Goal: Information Seeking & Learning: Find specific fact

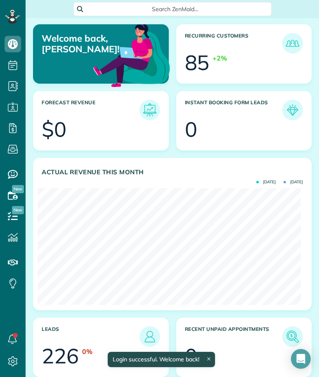
scroll to position [117, 263]
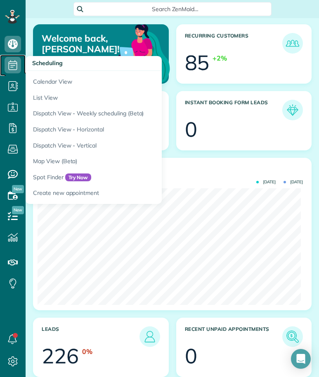
click at [6, 67] on icon at bounding box center [13, 65] width 16 height 16
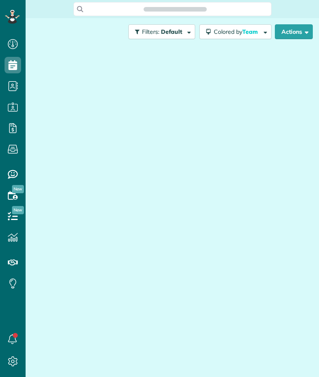
scroll to position [4, 4]
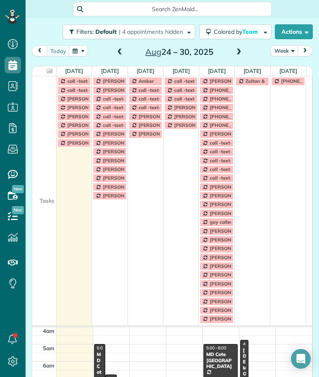
click at [277, 52] on button "Week" at bounding box center [283, 50] width 27 height 11
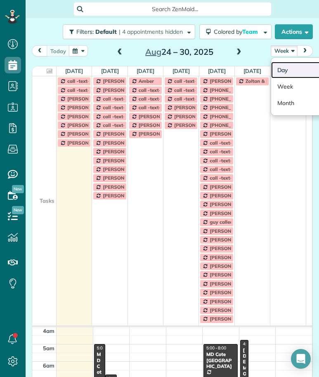
click at [279, 70] on link "Day" at bounding box center [303, 70] width 65 height 16
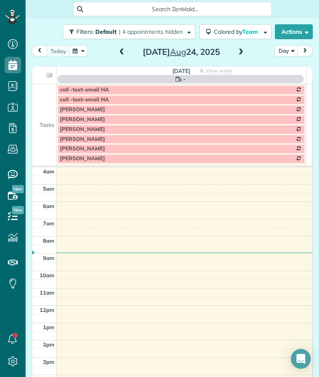
scroll to position [52, 0]
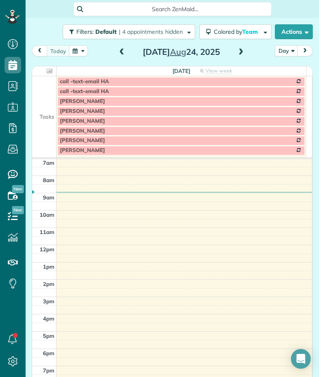
click at [239, 53] on span at bounding box center [240, 52] width 9 height 7
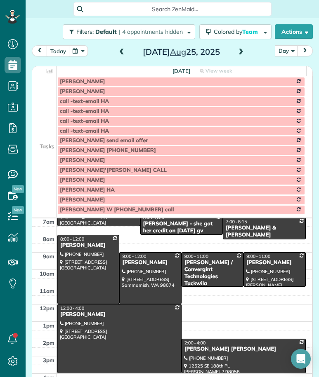
click at [44, 106] on td at bounding box center [44, 111] width 24 height 10
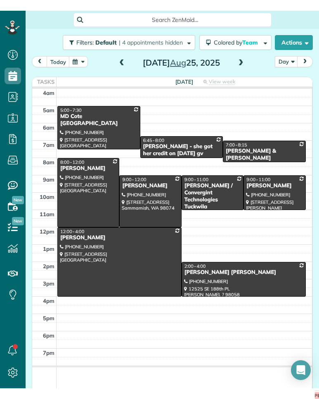
scroll to position [399, 26]
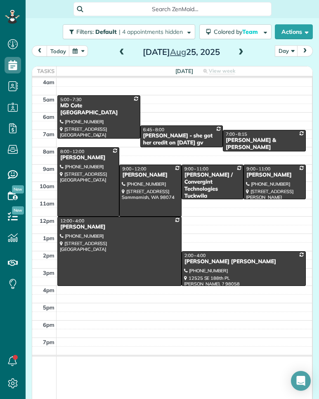
click at [112, 112] on div at bounding box center [99, 117] width 82 height 42
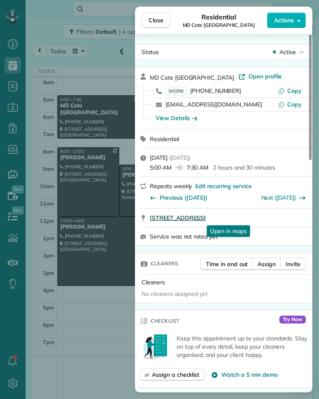
drag, startPoint x: 148, startPoint y: 217, endPoint x: 272, endPoint y: 221, distance: 124.6
click at [272, 221] on div "[STREET_ADDRESS] Open in maps Open in maps" at bounding box center [223, 218] width 177 height 18
click at [295, 91] on span "Copy" at bounding box center [294, 90] width 14 height 7
drag, startPoint x: 159, startPoint y: 18, endPoint x: 162, endPoint y: 30, distance: 12.3
click at [159, 18] on span "Close" at bounding box center [155, 20] width 15 height 8
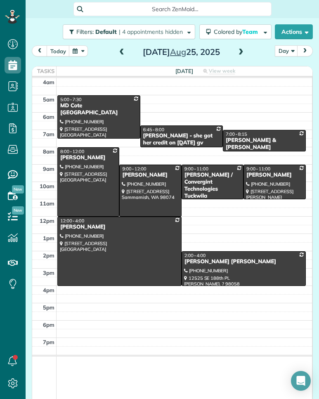
click at [188, 135] on div "[PERSON_NAME] - she got her credit on [DATE] gv" at bounding box center [182, 139] width 78 height 14
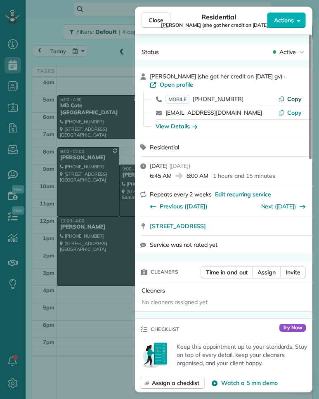
click at [293, 98] on span "Copy" at bounding box center [294, 98] width 14 height 7
drag, startPoint x: 149, startPoint y: 227, endPoint x: 266, endPoint y: 231, distance: 117.6
click at [266, 231] on div "[STREET_ADDRESS]" at bounding box center [223, 226] width 177 height 18
click at [176, 125] on div "View Details" at bounding box center [176, 126] width 42 height 8
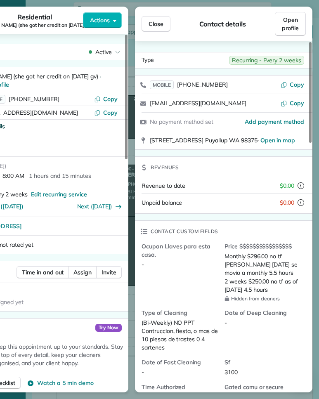
scroll to position [69, 0]
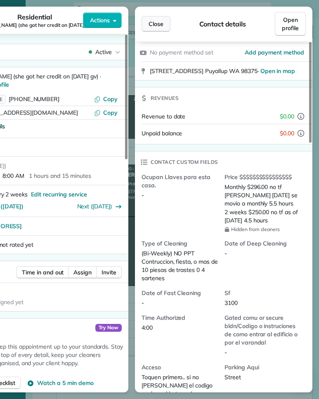
click at [161, 23] on span "Close" at bounding box center [155, 24] width 15 height 8
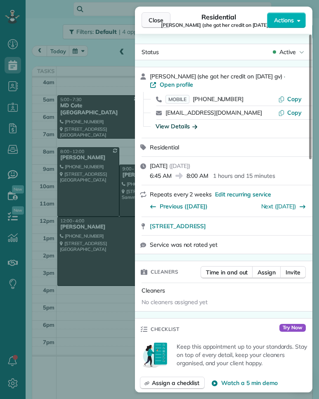
click at [156, 22] on span "Close" at bounding box center [155, 20] width 15 height 8
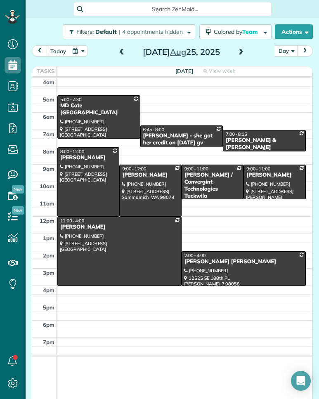
click at [269, 141] on div "[PERSON_NAME] & [PERSON_NAME]" at bounding box center [264, 144] width 78 height 14
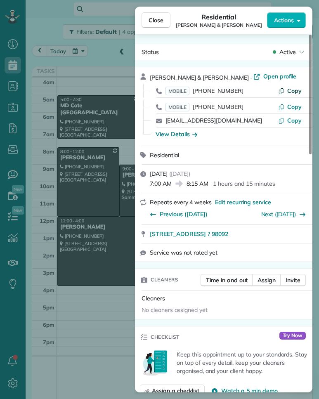
click at [293, 92] on span "Copy" at bounding box center [294, 90] width 14 height 7
drag, startPoint x: 147, startPoint y: 233, endPoint x: 246, endPoint y: 237, distance: 99.4
click at [246, 237] on div "[STREET_ADDRESS] ? 98092" at bounding box center [223, 234] width 177 height 18
click at [176, 133] on div "View Details" at bounding box center [176, 134] width 42 height 8
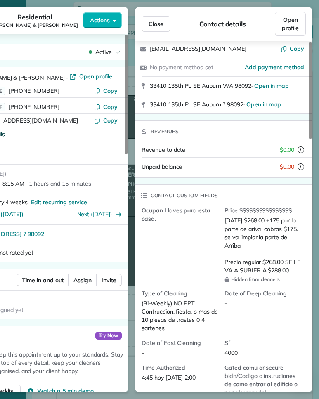
scroll to position [78, 0]
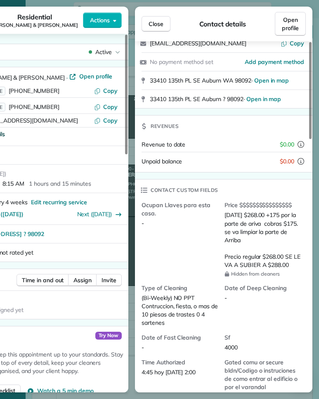
click at [172, 22] on div "Contact details" at bounding box center [222, 24] width 104 height 10
click at [164, 23] on button "Close" at bounding box center [155, 24] width 29 height 16
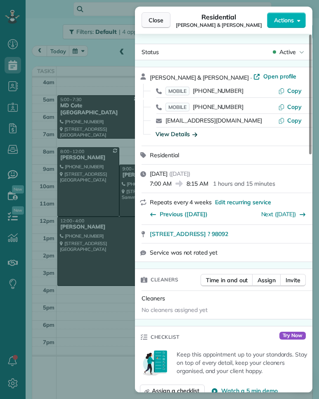
click at [157, 21] on span "Close" at bounding box center [155, 20] width 15 height 8
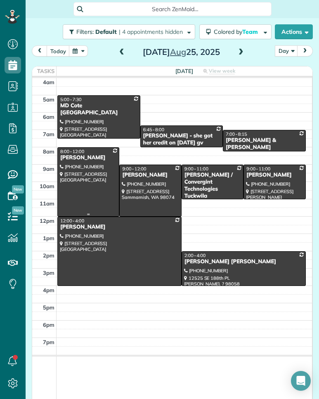
click at [99, 170] on div at bounding box center [88, 182] width 61 height 68
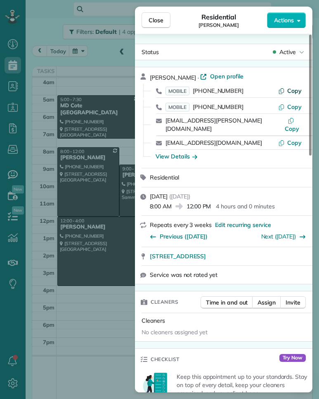
click at [292, 92] on span "Copy" at bounding box center [294, 90] width 14 height 7
drag, startPoint x: 149, startPoint y: 249, endPoint x: 273, endPoint y: 248, distance: 124.5
click at [273, 248] on div "[STREET_ADDRESS] Open in maps Open in maps" at bounding box center [223, 256] width 177 height 18
click at [178, 152] on div "View Details" at bounding box center [176, 156] width 42 height 8
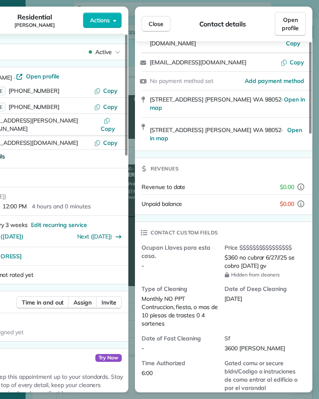
scroll to position [98, 0]
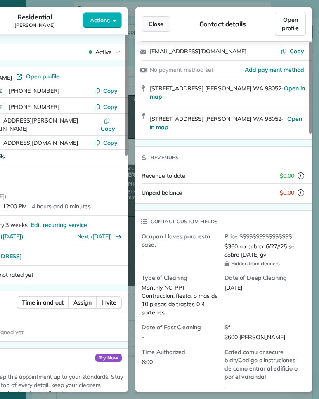
click at [159, 24] on span "Close" at bounding box center [155, 24] width 15 height 8
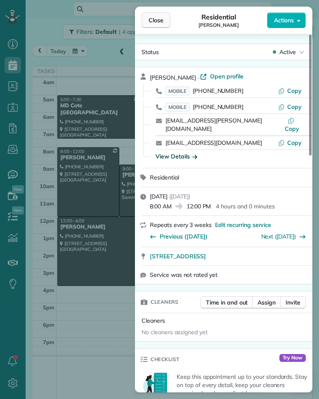
click at [160, 21] on span "Close" at bounding box center [155, 20] width 15 height 8
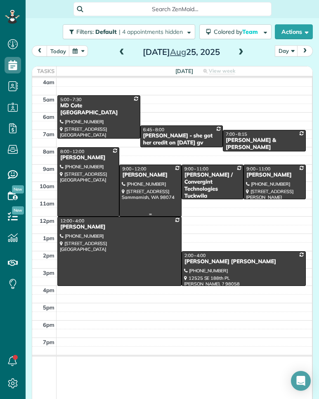
click at [142, 190] on div at bounding box center [150, 190] width 61 height 51
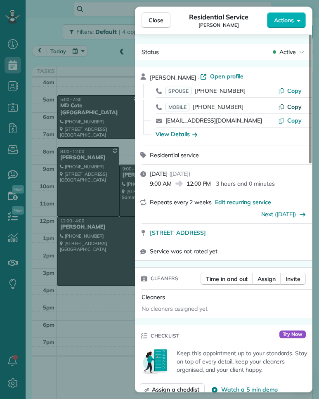
click at [292, 108] on span "Copy" at bounding box center [294, 106] width 14 height 7
drag, startPoint x: 149, startPoint y: 233, endPoint x: 265, endPoint y: 234, distance: 116.7
click at [265, 234] on div "[STREET_ADDRESS] Open in maps Open in maps" at bounding box center [223, 232] width 177 height 18
click at [183, 133] on div "View Details" at bounding box center [176, 134] width 42 height 8
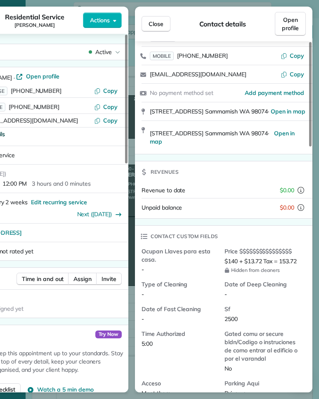
scroll to position [49, 0]
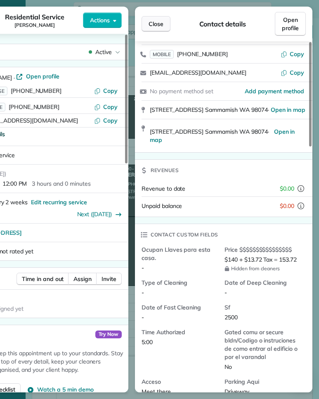
click at [158, 27] on span "Close" at bounding box center [155, 24] width 15 height 8
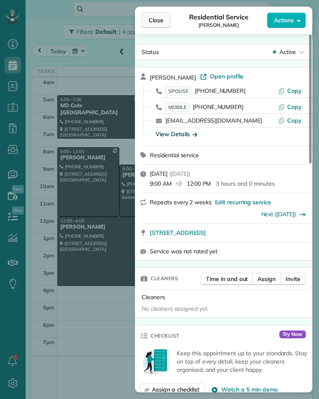
click at [160, 22] on span "Close" at bounding box center [155, 20] width 15 height 8
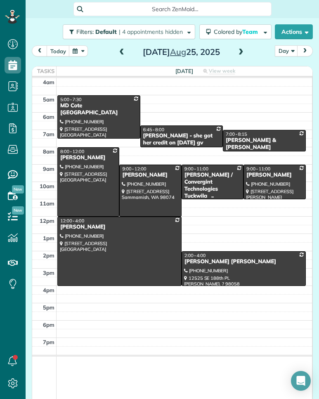
click at [214, 188] on div "[PERSON_NAME] / Convergint Technologies Tuckwila [PERSON_NAME] / Convergint Tec…" at bounding box center [212, 195] width 57 height 49
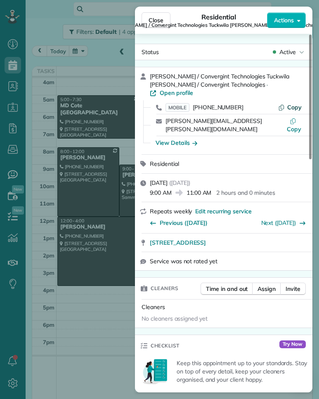
click at [288, 103] on span "Copy" at bounding box center [294, 106] width 14 height 7
drag, startPoint x: 148, startPoint y: 225, endPoint x: 277, endPoint y: 228, distance: 128.2
click at [277, 233] on div "[STREET_ADDRESS] Open in maps Open in maps" at bounding box center [223, 242] width 177 height 18
click at [169, 139] on div "View Details" at bounding box center [176, 143] width 42 height 8
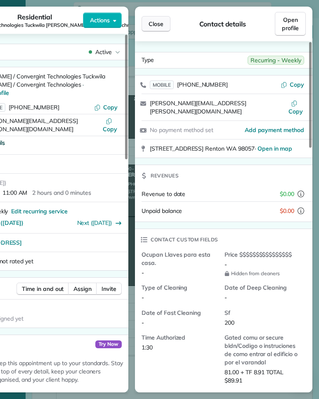
click at [168, 25] on button "Close" at bounding box center [155, 24] width 29 height 16
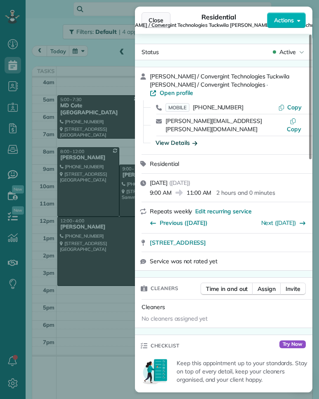
click at [155, 21] on span "Close" at bounding box center [155, 20] width 15 height 8
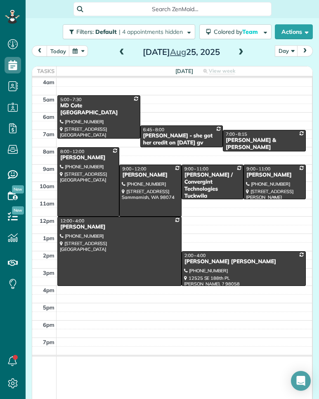
click at [268, 186] on div at bounding box center [274, 182] width 61 height 34
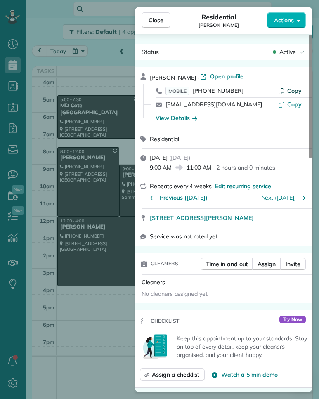
click at [301, 90] on span "Copy" at bounding box center [294, 90] width 14 height 7
drag, startPoint x: 148, startPoint y: 219, endPoint x: 247, endPoint y: 222, distance: 98.2
click at [247, 222] on div "[STREET_ADDRESS][PERSON_NAME]" at bounding box center [223, 218] width 177 height 18
click at [181, 117] on div "View Details" at bounding box center [176, 118] width 42 height 8
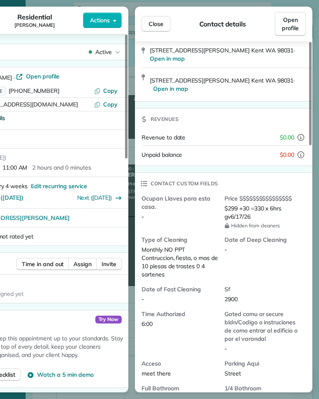
scroll to position [90, 0]
click at [167, 23] on button "Close" at bounding box center [155, 24] width 29 height 16
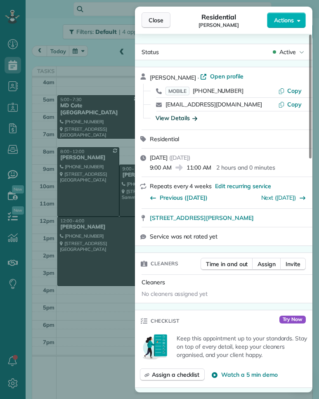
click at [167, 21] on button "Close" at bounding box center [155, 20] width 29 height 16
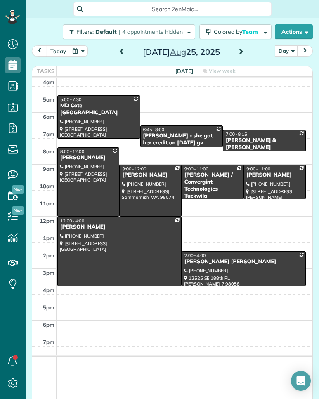
click at [238, 273] on div at bounding box center [243, 268] width 123 height 34
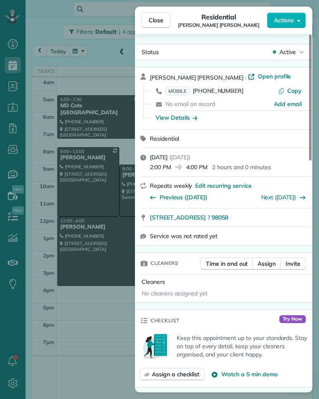
drag, startPoint x: 148, startPoint y: 217, endPoint x: 238, endPoint y: 221, distance: 90.8
click at [238, 221] on div "[STREET_ADDRESS] ? 98058" at bounding box center [223, 217] width 177 height 18
click at [287, 91] on button "Copy" at bounding box center [289, 91] width 23 height 8
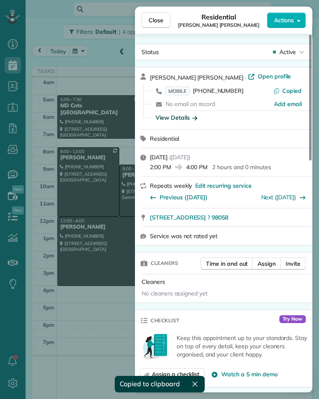
click at [175, 115] on div "View Details" at bounding box center [176, 117] width 42 height 8
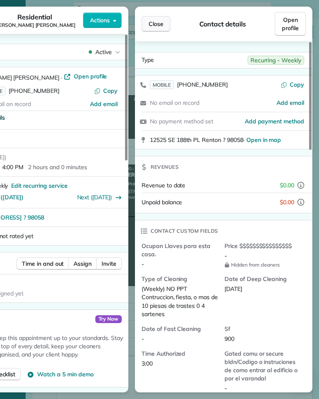
click at [166, 24] on button "Close" at bounding box center [155, 24] width 29 height 16
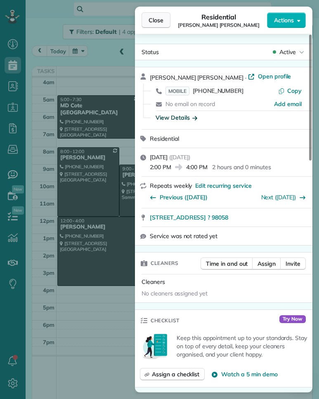
click at [166, 24] on button "Close" at bounding box center [155, 20] width 29 height 16
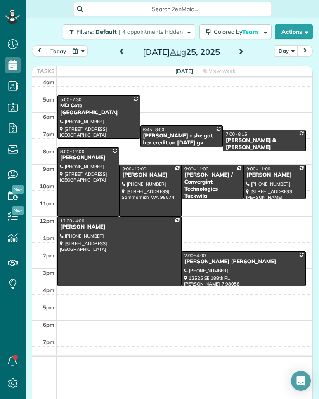
click at [237, 50] on span at bounding box center [240, 52] width 9 height 7
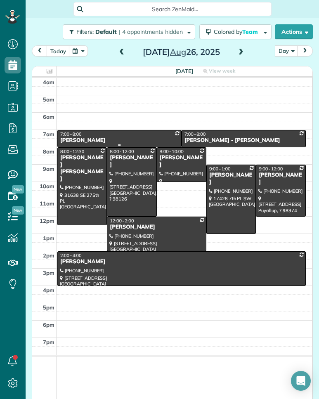
click at [144, 138] on div "[PERSON_NAME]" at bounding box center [119, 140] width 119 height 7
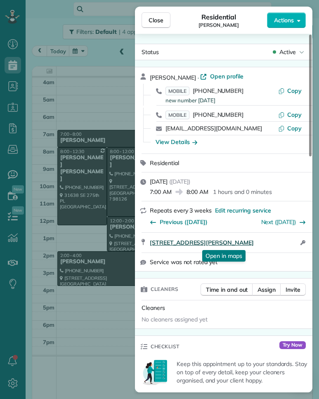
drag, startPoint x: 148, startPoint y: 244, endPoint x: 275, endPoint y: 242, distance: 127.0
click at [275, 242] on div "[STREET_ADDRESS][PERSON_NAME] Open in maps Open in maps Open access information" at bounding box center [223, 242] width 177 height 20
click at [296, 92] on span "Copy" at bounding box center [294, 90] width 14 height 7
click at [173, 142] on div "View Details" at bounding box center [176, 142] width 42 height 8
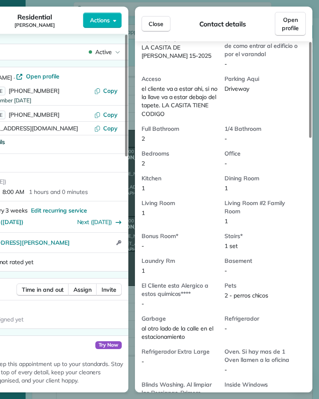
scroll to position [359, 0]
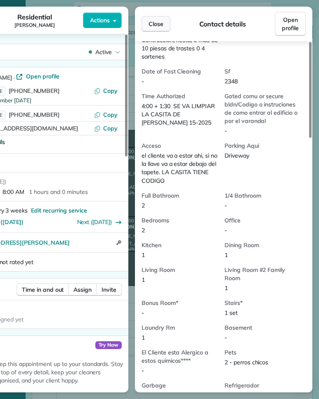
click at [154, 21] on span "Close" at bounding box center [155, 24] width 15 height 8
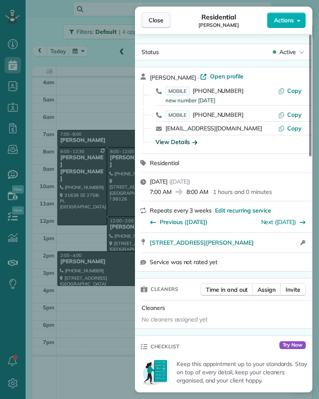
click at [159, 20] on span "Close" at bounding box center [155, 20] width 15 height 8
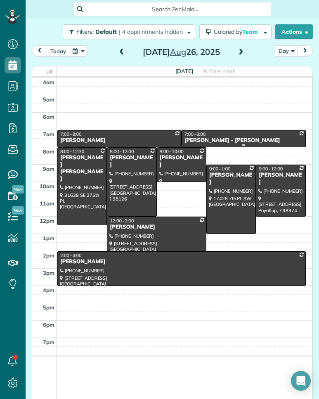
click at [216, 136] on div "7:00 - 8:00" at bounding box center [243, 134] width 119 height 6
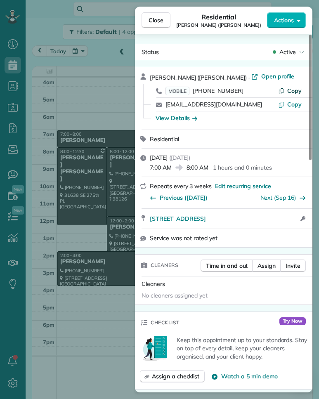
click at [296, 89] on span "Copy" at bounding box center [294, 90] width 14 height 7
drag, startPoint x: 148, startPoint y: 220, endPoint x: 286, endPoint y: 221, distance: 137.7
click at [281, 221] on div "[STREET_ADDRESS] Open in maps Open in maps Open access information" at bounding box center [223, 219] width 177 height 20
click at [180, 118] on div "View Details" at bounding box center [176, 118] width 42 height 8
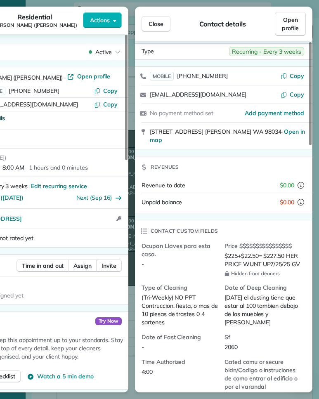
scroll to position [28, 0]
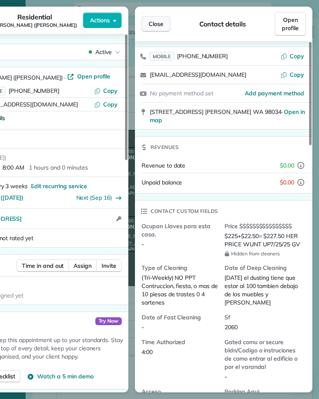
click at [159, 27] on span "Close" at bounding box center [155, 24] width 15 height 8
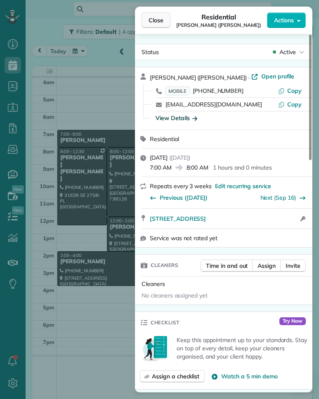
click at [158, 23] on span "Close" at bounding box center [155, 20] width 15 height 8
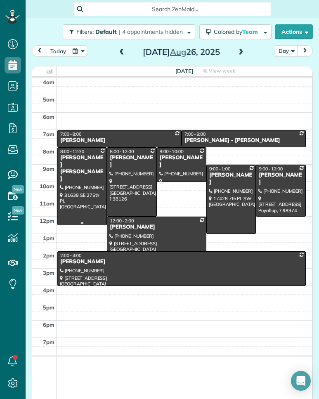
click at [88, 174] on div at bounding box center [82, 186] width 49 height 77
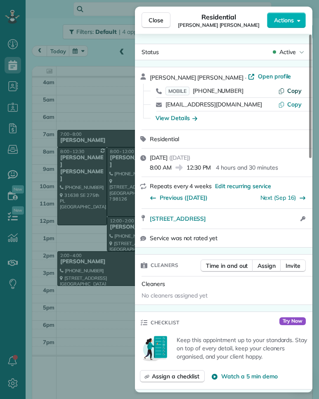
click at [286, 92] on button "Copy" at bounding box center [289, 91] width 23 height 8
drag, startPoint x: 148, startPoint y: 218, endPoint x: 268, endPoint y: 219, distance: 120.8
click at [268, 219] on div "[STREET_ADDRESS] Open in maps Open in maps Open access information" at bounding box center [223, 219] width 177 height 20
click at [181, 117] on div "View Details" at bounding box center [176, 118] width 42 height 8
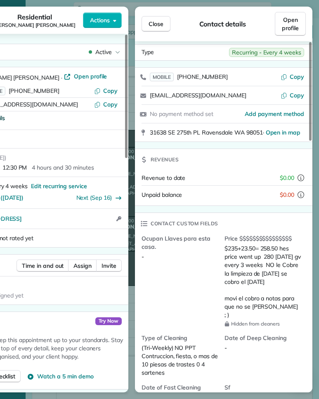
scroll to position [63, 0]
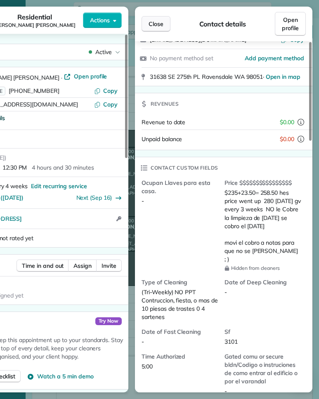
click at [162, 24] on span "Close" at bounding box center [155, 24] width 15 height 8
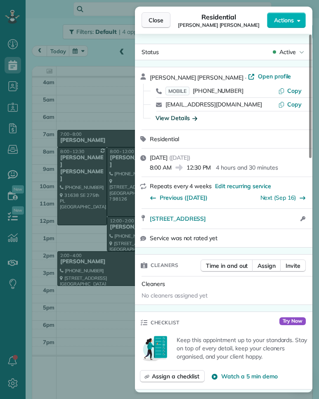
click at [162, 24] on span "Close" at bounding box center [155, 20] width 15 height 8
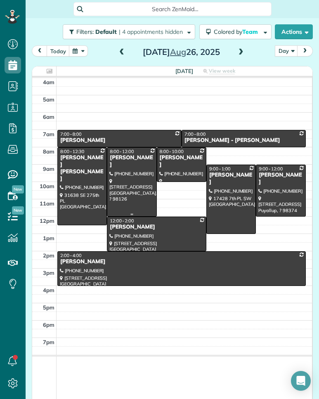
click at [129, 171] on div at bounding box center [131, 182] width 49 height 68
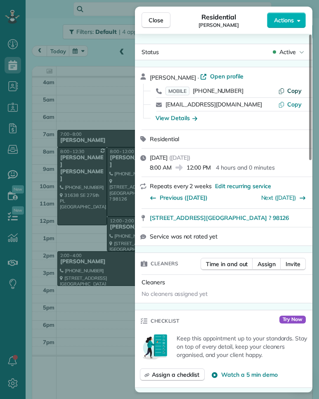
click at [286, 90] on button "Copy" at bounding box center [289, 91] width 23 height 8
drag, startPoint x: 148, startPoint y: 219, endPoint x: 247, endPoint y: 222, distance: 98.6
click at [247, 222] on div "[STREET_ADDRESS][GEOGRAPHIC_DATA] ? 98126" at bounding box center [223, 218] width 177 height 18
click at [185, 117] on div "View Details" at bounding box center [176, 118] width 42 height 8
click at [185, 117] on div "Close Residential [PERSON_NAME] Actions Status Active [PERSON_NAME] · Open prof…" at bounding box center [159, 199] width 319 height 399
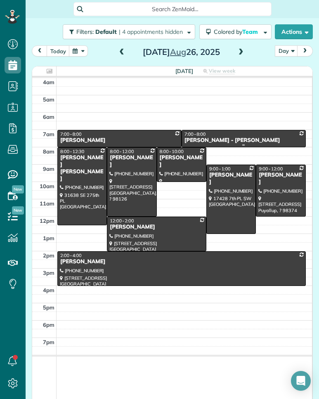
click at [218, 135] on div "7:00 - 8:00" at bounding box center [243, 134] width 119 height 6
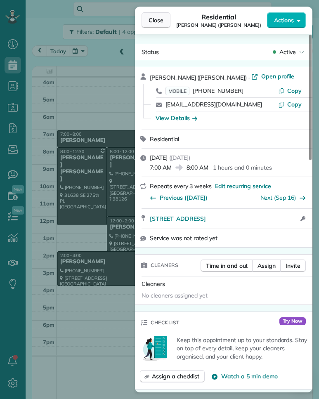
click at [155, 18] on span "Close" at bounding box center [155, 20] width 15 height 8
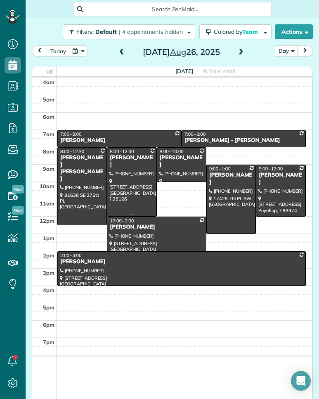
click at [134, 185] on div at bounding box center [131, 182] width 49 height 68
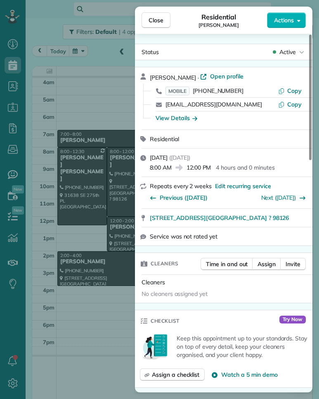
click at [177, 117] on div "View Details" at bounding box center [176, 118] width 42 height 8
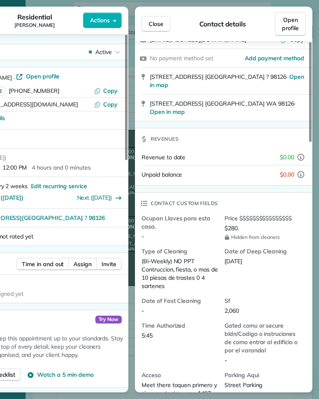
scroll to position [65, 0]
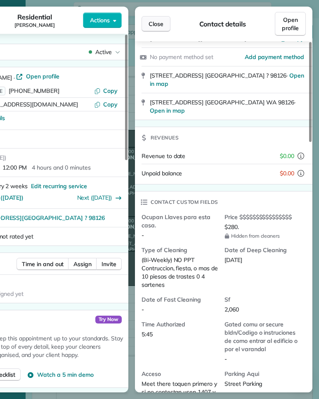
click at [163, 21] on button "Close" at bounding box center [155, 24] width 29 height 16
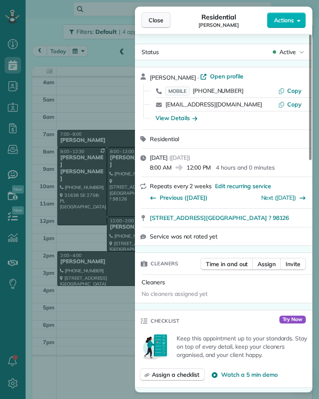
click at [163, 21] on button "Close" at bounding box center [155, 20] width 29 height 16
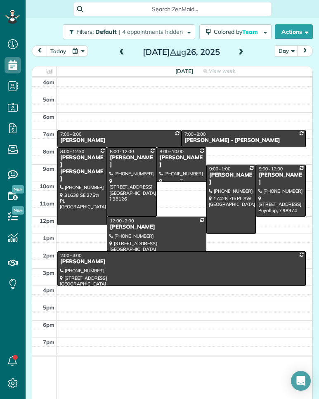
click at [187, 162] on div at bounding box center [181, 165] width 49 height 34
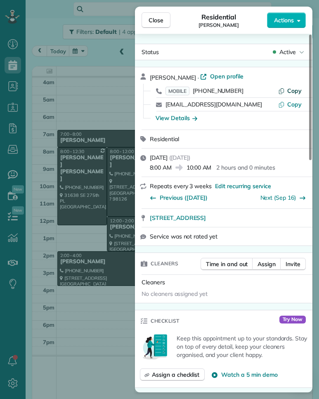
click at [289, 89] on span "Copy" at bounding box center [294, 90] width 14 height 7
drag, startPoint x: 149, startPoint y: 218, endPoint x: 261, endPoint y: 218, distance: 112.1
click at [261, 218] on div "[STREET_ADDRESS] Open in maps Open in maps" at bounding box center [223, 218] width 177 height 18
click at [184, 117] on div "View Details" at bounding box center [176, 118] width 42 height 8
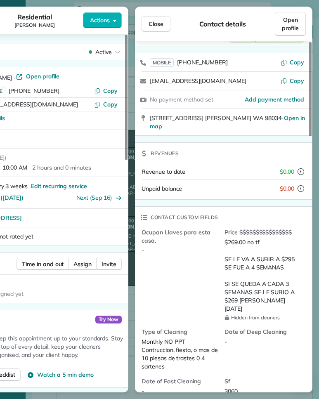
scroll to position [89, 0]
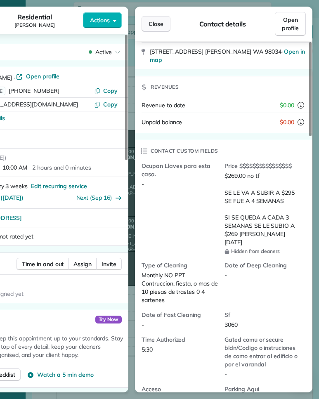
click at [165, 23] on button "Close" at bounding box center [155, 24] width 29 height 16
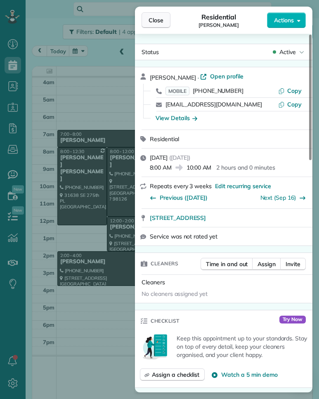
click at [167, 22] on button "Close" at bounding box center [155, 20] width 29 height 16
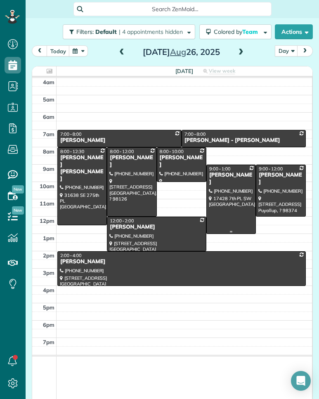
click at [221, 194] on div at bounding box center [231, 199] width 49 height 68
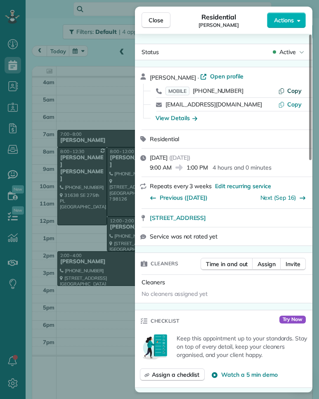
click at [293, 89] on span "Copy" at bounding box center [294, 90] width 14 height 7
drag, startPoint x: 148, startPoint y: 217, endPoint x: 281, endPoint y: 221, distance: 133.2
click at [281, 221] on div "[STREET_ADDRESS]" at bounding box center [223, 218] width 177 height 18
click at [188, 118] on div "View Details" at bounding box center [176, 118] width 42 height 8
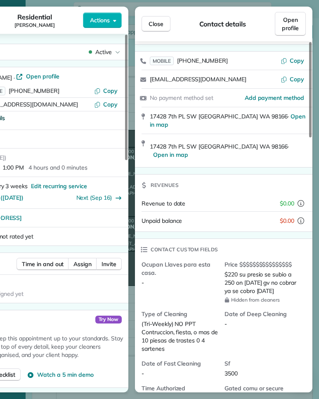
scroll to position [60, 0]
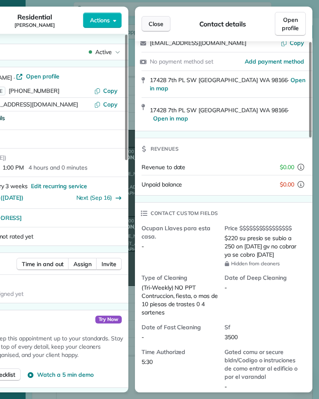
click at [158, 26] on span "Close" at bounding box center [155, 24] width 15 height 8
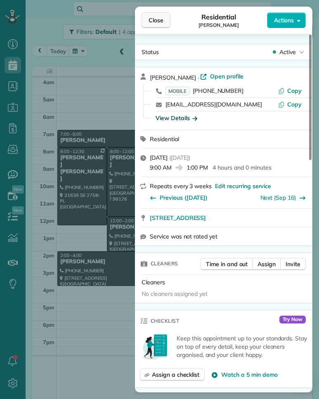
click at [159, 26] on button "Close" at bounding box center [155, 20] width 29 height 16
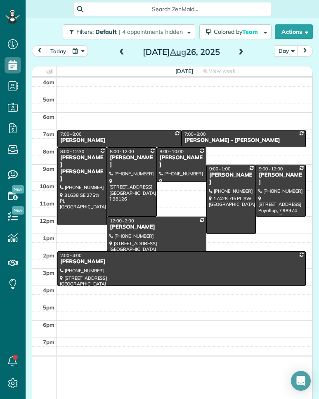
click at [272, 188] on div at bounding box center [280, 190] width 49 height 51
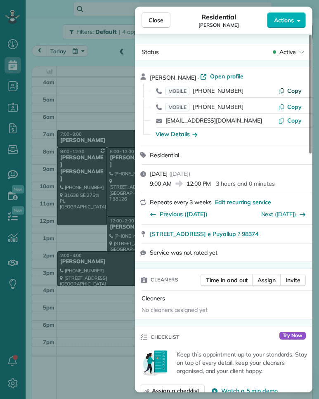
click at [289, 92] on span "Copy" at bounding box center [294, 90] width 14 height 7
drag, startPoint x: 148, startPoint y: 235, endPoint x: 266, endPoint y: 236, distance: 117.9
click at [266, 236] on div "[STREET_ADDRESS] e Puyallup ? 98374 Open in maps Open in maps" at bounding box center [223, 234] width 177 height 18
click at [172, 134] on div "View Details" at bounding box center [176, 134] width 42 height 8
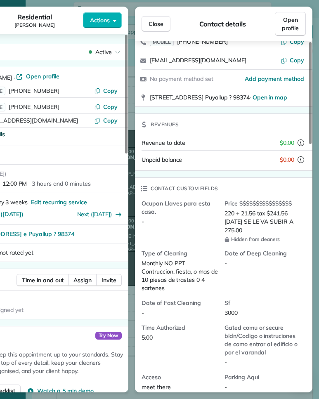
scroll to position [81, 0]
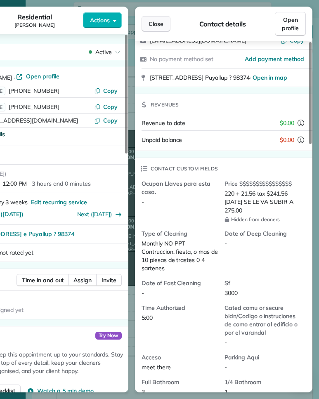
click at [160, 25] on span "Close" at bounding box center [155, 24] width 15 height 8
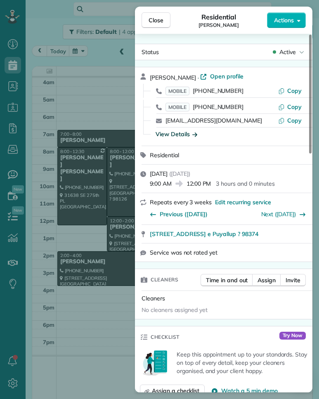
drag, startPoint x: 154, startPoint y: 19, endPoint x: 135, endPoint y: 30, distance: 21.8
click at [154, 19] on span "Close" at bounding box center [155, 20] width 15 height 8
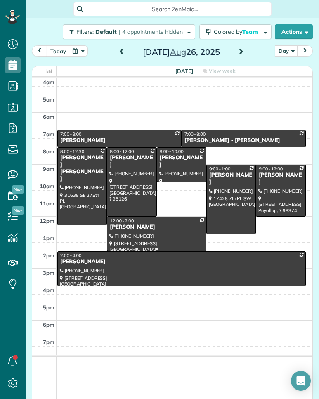
click at [168, 230] on div at bounding box center [156, 234] width 99 height 34
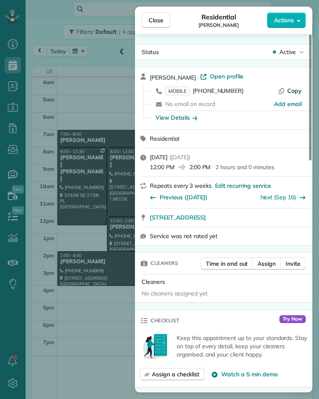
click at [288, 90] on span "Copy" at bounding box center [294, 90] width 14 height 7
drag, startPoint x: 149, startPoint y: 218, endPoint x: 268, endPoint y: 221, distance: 119.6
click at [268, 221] on div "[STREET_ADDRESS] Open in maps Open in maps" at bounding box center [223, 217] width 177 height 18
click at [178, 119] on div "View Details" at bounding box center [176, 117] width 42 height 8
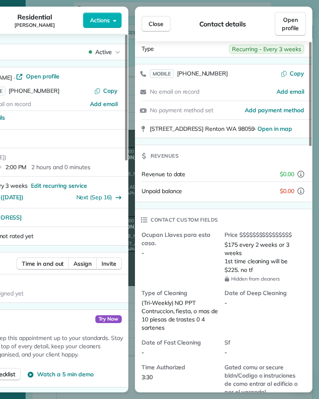
scroll to position [23, 0]
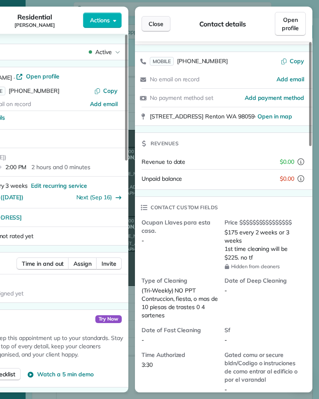
click at [159, 25] on span "Close" at bounding box center [155, 24] width 15 height 8
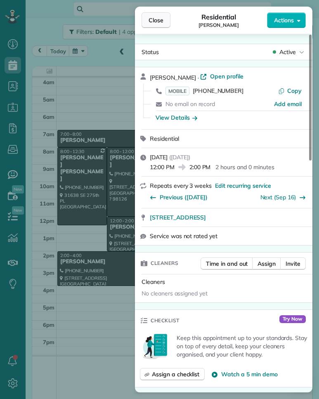
click at [153, 23] on span "Close" at bounding box center [155, 20] width 15 height 8
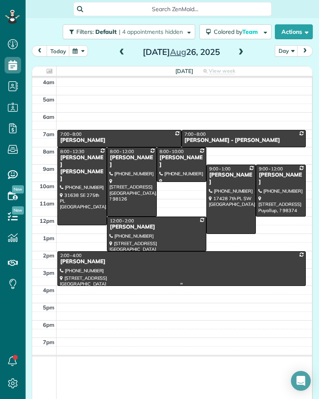
click at [122, 263] on div "[PERSON_NAME]" at bounding box center [181, 261] width 243 height 7
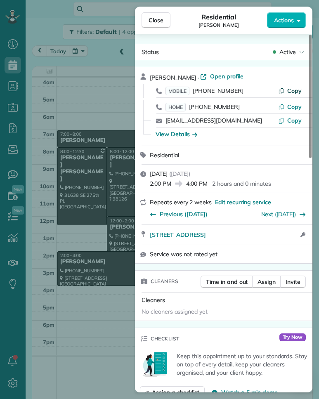
click at [293, 88] on span "Copy" at bounding box center [294, 90] width 14 height 7
drag, startPoint x: 148, startPoint y: 233, endPoint x: 258, endPoint y: 233, distance: 109.6
click at [258, 233] on div "[STREET_ADDRESS] Open in maps Open in maps Open access information" at bounding box center [223, 235] width 177 height 20
click at [184, 133] on div "View Details" at bounding box center [176, 134] width 42 height 8
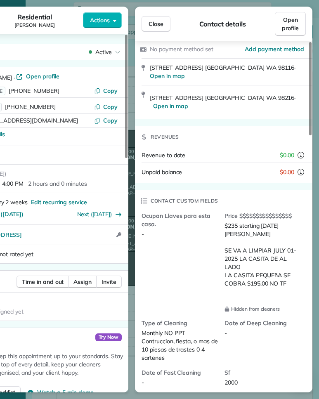
scroll to position [111, 0]
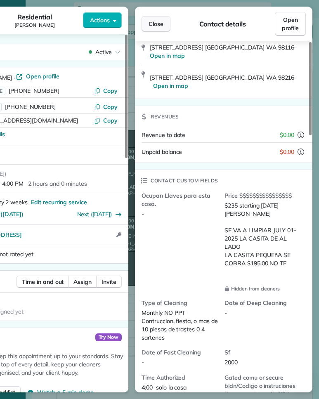
click at [166, 28] on button "Close" at bounding box center [155, 24] width 29 height 16
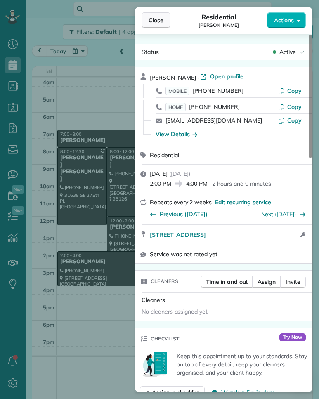
click at [158, 27] on button "Close" at bounding box center [155, 20] width 29 height 16
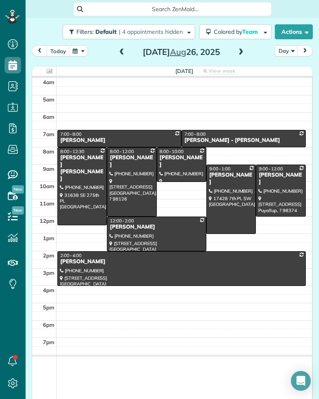
click at [239, 52] on span at bounding box center [240, 52] width 9 height 7
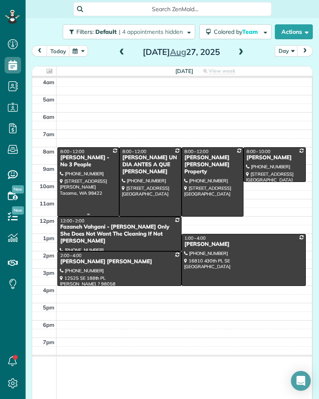
click at [106, 171] on div at bounding box center [88, 182] width 61 height 68
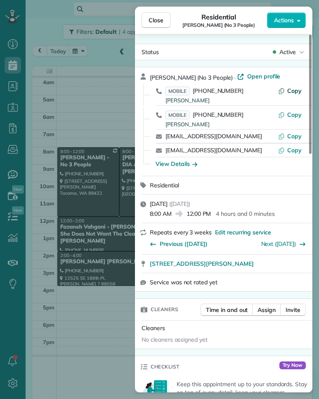
click at [290, 91] on span "Copy" at bounding box center [294, 90] width 14 height 7
drag, startPoint x: 148, startPoint y: 264, endPoint x: 286, endPoint y: 263, distance: 137.7
click at [286, 263] on div "[STREET_ADDRESS][PERSON_NAME] Open in maps Open in maps" at bounding box center [223, 263] width 177 height 18
click at [176, 163] on div "View Details" at bounding box center [176, 164] width 42 height 8
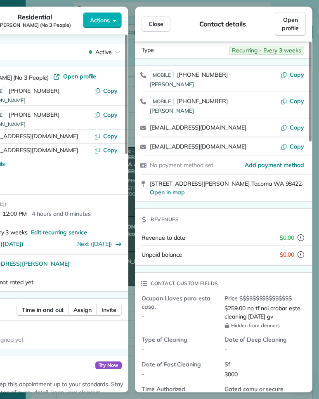
scroll to position [50, 0]
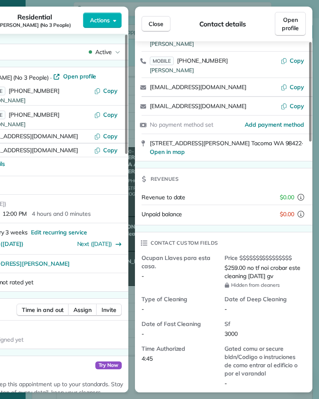
click at [162, 25] on span "Close" at bounding box center [155, 24] width 15 height 8
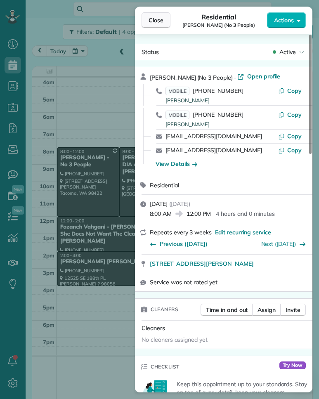
click at [159, 23] on span "Close" at bounding box center [155, 20] width 15 height 8
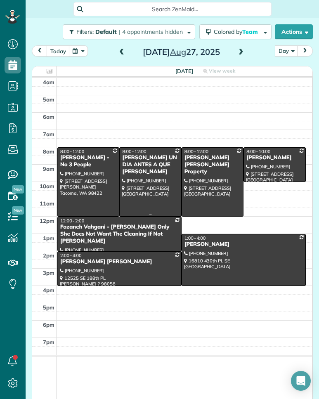
click at [149, 160] on div "[PERSON_NAME] UN DIA ANTES A QUE [PERSON_NAME]" at bounding box center [150, 164] width 57 height 21
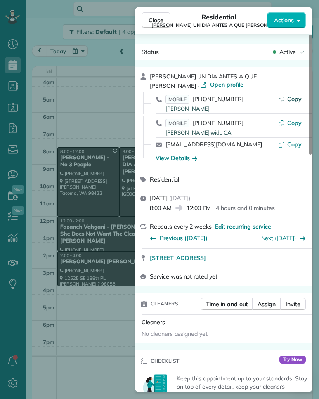
click at [288, 100] on span "Copy" at bounding box center [294, 98] width 14 height 7
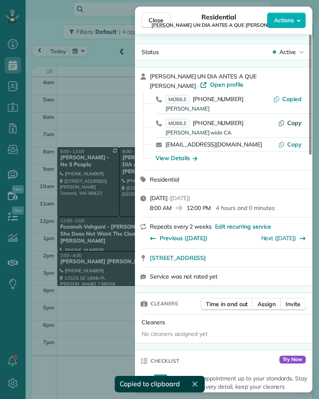
click at [298, 122] on span "Copy" at bounding box center [294, 122] width 14 height 7
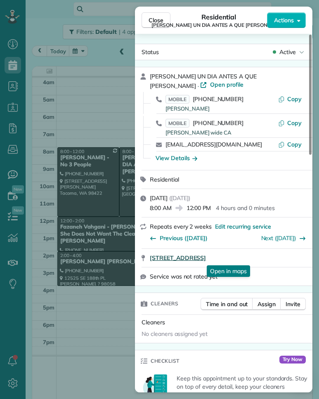
drag, startPoint x: 148, startPoint y: 260, endPoint x: 285, endPoint y: 259, distance: 137.7
click at [285, 259] on div "[STREET_ADDRESS] Open in maps Open in maps" at bounding box center [223, 258] width 177 height 18
click at [183, 158] on div "View Details" at bounding box center [176, 158] width 42 height 8
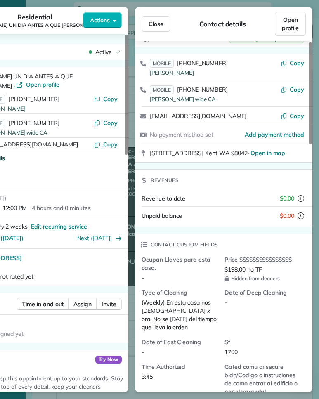
scroll to position [23, 0]
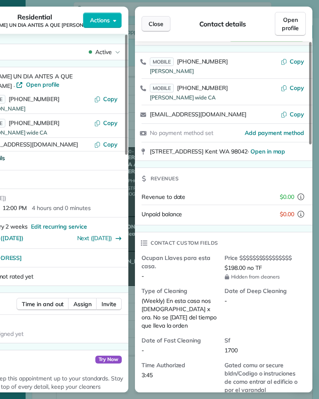
click at [165, 23] on button "Close" at bounding box center [155, 24] width 29 height 16
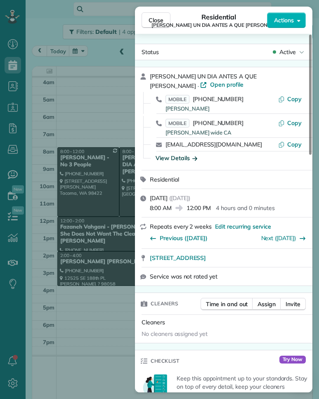
click at [163, 22] on span "[PERSON_NAME] UN DIA ANTES A QUE [PERSON_NAME]" at bounding box center [218, 25] width 134 height 7
click at [159, 21] on span "Close" at bounding box center [155, 20] width 15 height 8
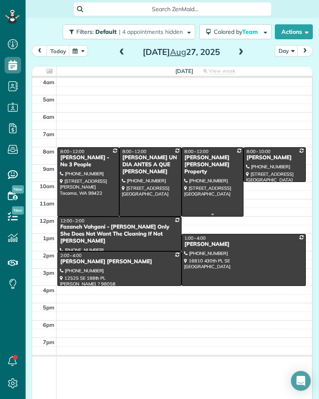
click at [204, 178] on div at bounding box center [212, 182] width 61 height 68
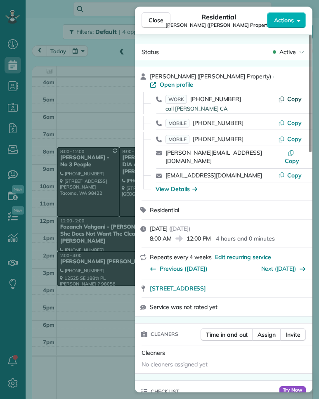
click at [298, 101] on span "Copy" at bounding box center [294, 98] width 14 height 7
drag, startPoint x: 147, startPoint y: 281, endPoint x: 259, endPoint y: 281, distance: 111.7
click at [259, 281] on div "[STREET_ADDRESS] Open in maps Open in maps" at bounding box center [223, 288] width 177 height 18
click at [176, 185] on div "View Details" at bounding box center [176, 189] width 42 height 8
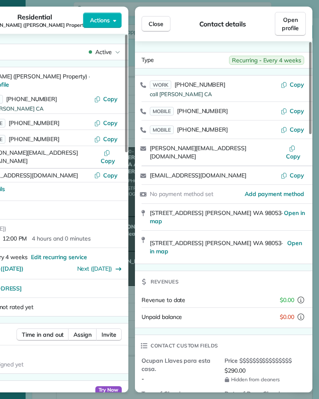
scroll to position [157, 0]
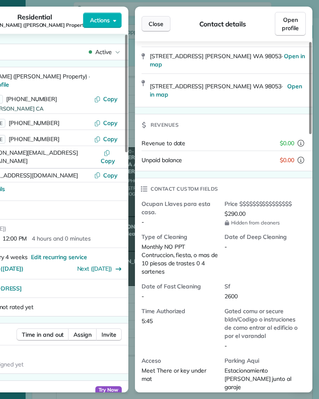
click at [165, 27] on button "Close" at bounding box center [155, 24] width 29 height 16
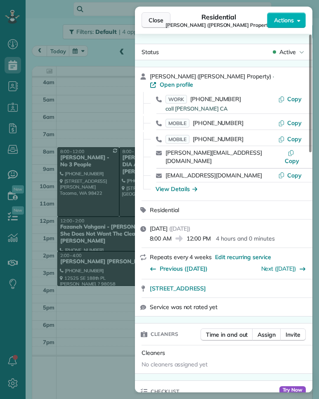
click at [163, 18] on span "Close" at bounding box center [155, 20] width 15 height 8
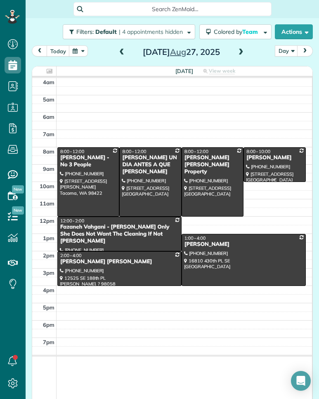
click at [261, 173] on div at bounding box center [274, 165] width 61 height 34
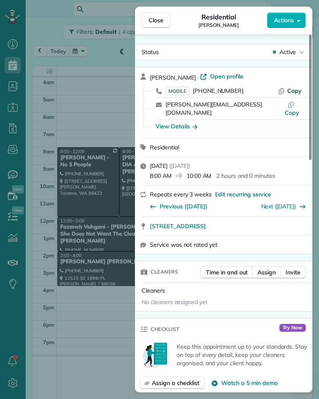
click at [298, 92] on span "Copy" at bounding box center [294, 90] width 14 height 7
drag, startPoint x: 148, startPoint y: 218, endPoint x: 268, endPoint y: 218, distance: 120.0
click at [268, 218] on div "[STREET_ADDRESS] Open in maps Open in maps" at bounding box center [223, 226] width 177 height 18
click at [181, 122] on div "View Details" at bounding box center [176, 126] width 42 height 8
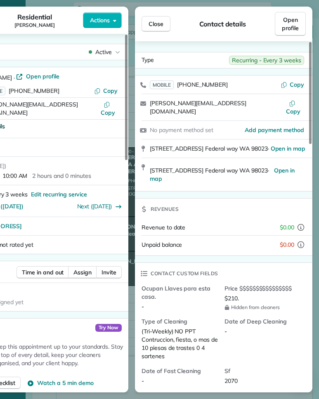
scroll to position [54, 0]
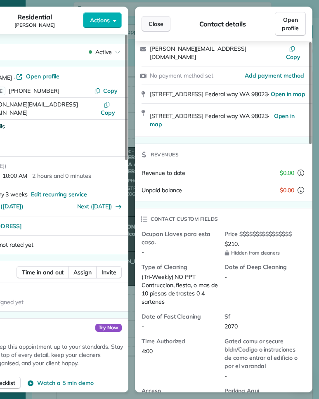
click at [161, 22] on span "Close" at bounding box center [155, 24] width 15 height 8
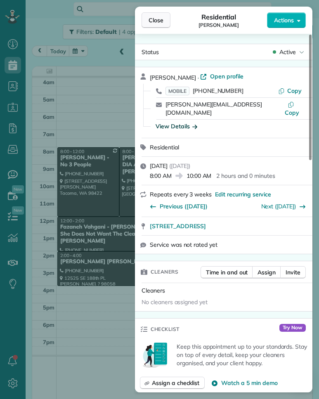
click at [162, 22] on span "Close" at bounding box center [155, 20] width 15 height 8
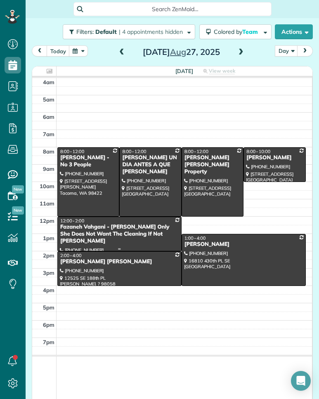
click at [121, 224] on div "Fazaneh Vahgani - [PERSON_NAME] Only She Does Not Want The Cleaning If Not [PER…" at bounding box center [119, 233] width 119 height 21
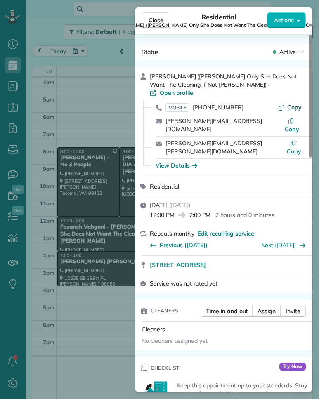
click at [292, 103] on span "Copy" at bounding box center [294, 106] width 14 height 7
drag, startPoint x: 148, startPoint y: 240, endPoint x: 279, endPoint y: 240, distance: 131.1
click at [279, 256] on div "[STREET_ADDRESS] Open in maps Open in maps" at bounding box center [223, 265] width 177 height 18
click at [181, 161] on div "View Details" at bounding box center [176, 165] width 42 height 8
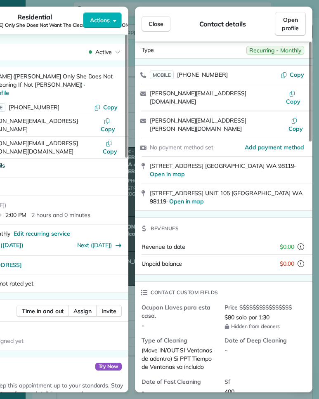
scroll to position [20, 0]
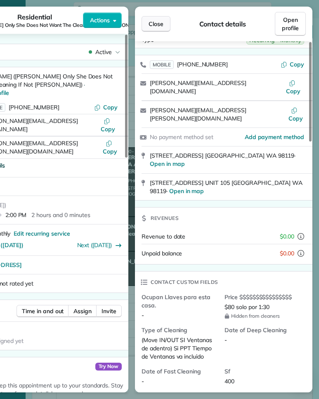
click at [160, 24] on span "Close" at bounding box center [155, 24] width 15 height 8
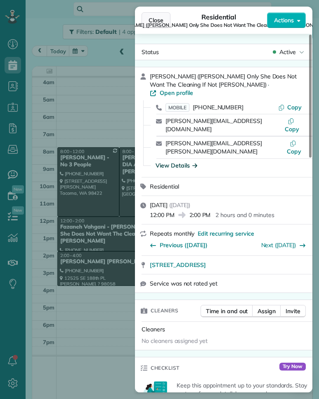
click at [161, 20] on span "Close" at bounding box center [155, 20] width 15 height 8
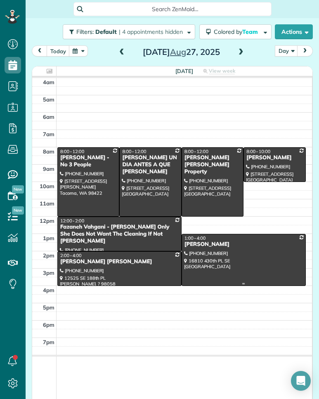
click at [213, 252] on div at bounding box center [243, 259] width 123 height 51
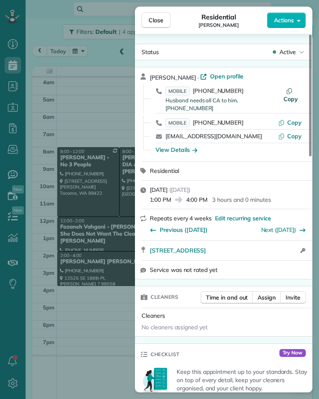
click at [293, 95] on span "Copy" at bounding box center [290, 98] width 14 height 7
drag, startPoint x: 165, startPoint y: 242, endPoint x: 269, endPoint y: 243, distance: 103.5
click at [269, 243] on div "[STREET_ADDRESS] Open in maps Open in maps Open access information" at bounding box center [223, 250] width 177 height 20
click at [184, 146] on div "View Details" at bounding box center [176, 150] width 42 height 8
click at [309, 142] on div at bounding box center [310, 96] width 2 height 122
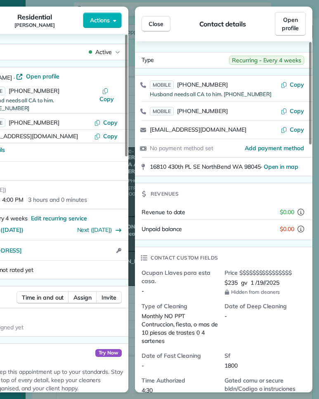
scroll to position [11, 0]
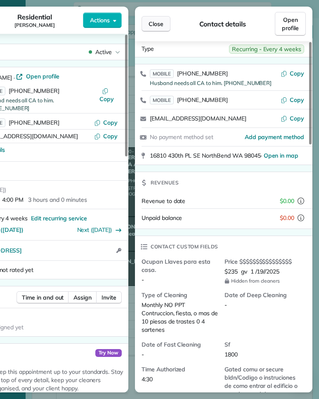
click at [162, 24] on span "Close" at bounding box center [155, 24] width 15 height 8
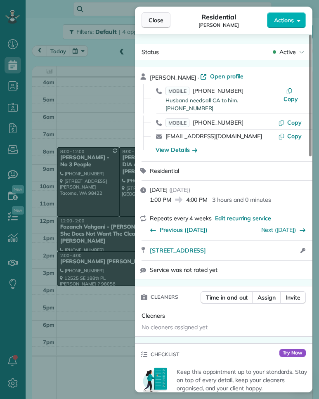
click at [161, 23] on span "Close" at bounding box center [155, 20] width 15 height 8
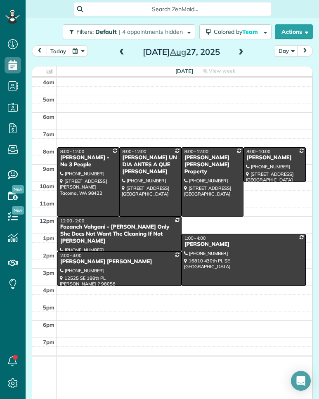
click at [239, 50] on span at bounding box center [240, 52] width 9 height 7
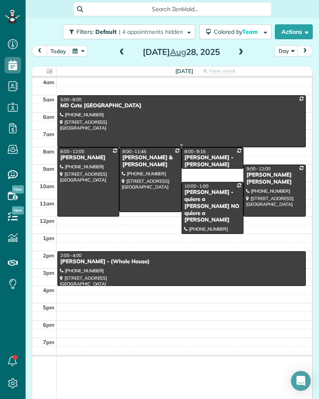
click at [204, 119] on div at bounding box center [181, 121] width 247 height 51
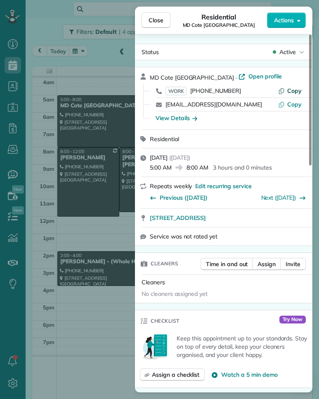
click at [294, 93] on span "Copy" at bounding box center [294, 90] width 14 height 7
drag, startPoint x: 148, startPoint y: 219, endPoint x: 269, endPoint y: 220, distance: 121.2
click at [269, 220] on div "[STREET_ADDRESS] Open in maps Open in maps" at bounding box center [223, 218] width 177 height 18
click at [156, 20] on span "Close" at bounding box center [155, 20] width 15 height 8
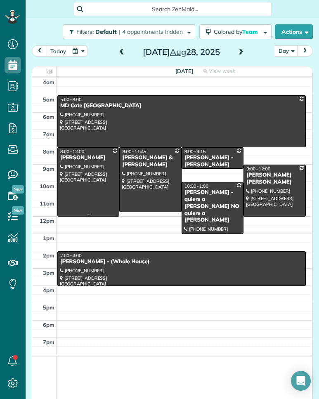
click at [91, 173] on div at bounding box center [88, 182] width 61 height 68
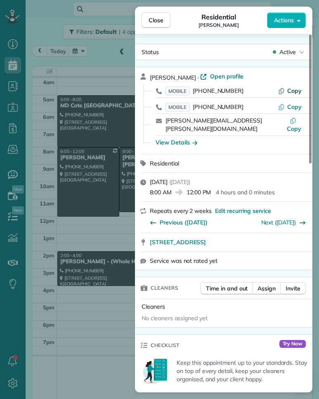
drag, startPoint x: 295, startPoint y: 92, endPoint x: 290, endPoint y: 91, distance: 5.0
click at [295, 92] on span "Copy" at bounding box center [294, 90] width 14 height 7
drag, startPoint x: 148, startPoint y: 234, endPoint x: 281, endPoint y: 235, distance: 133.2
click at [281, 236] on div "[STREET_ADDRESS] Open in maps Open in maps" at bounding box center [223, 242] width 177 height 18
click at [171, 138] on div "View Details" at bounding box center [176, 142] width 42 height 8
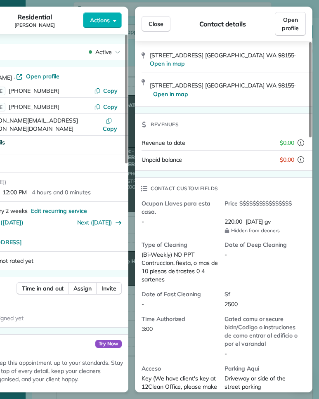
scroll to position [117, 0]
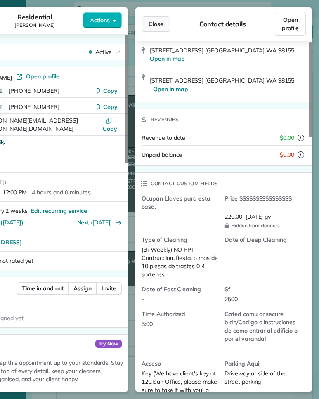
click at [160, 26] on span "Close" at bounding box center [155, 24] width 15 height 8
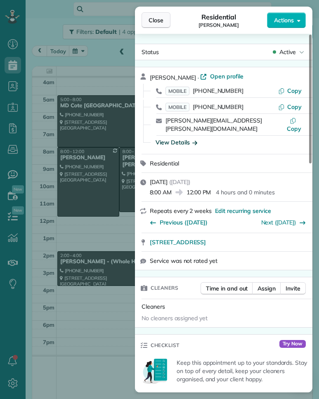
click at [152, 22] on span "Close" at bounding box center [155, 20] width 15 height 8
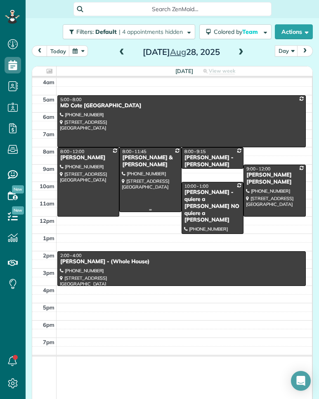
click at [135, 176] on div at bounding box center [150, 180] width 61 height 64
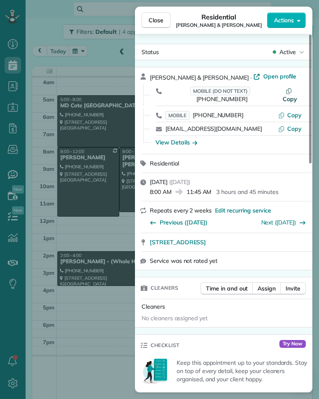
click at [297, 95] on span "Copy" at bounding box center [289, 98] width 14 height 7
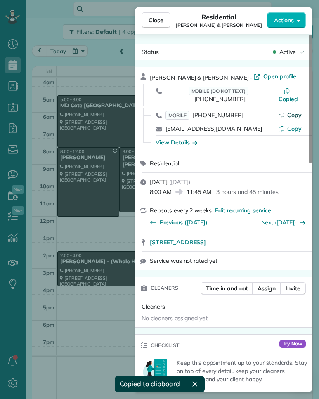
click at [293, 111] on span "Copy" at bounding box center [294, 114] width 14 height 7
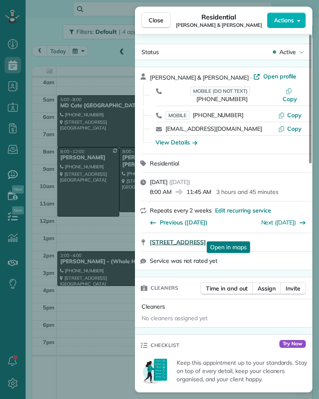
drag, startPoint x: 148, startPoint y: 235, endPoint x: 283, endPoint y: 233, distance: 134.8
click at [284, 233] on div "[STREET_ADDRESS] Open in maps Open in maps" at bounding box center [223, 242] width 177 height 18
drag, startPoint x: 179, startPoint y: 134, endPoint x: 168, endPoint y: 138, distance: 11.7
click at [179, 138] on div "View Details" at bounding box center [176, 142] width 42 height 8
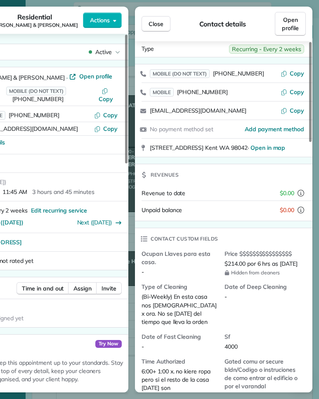
scroll to position [36, 0]
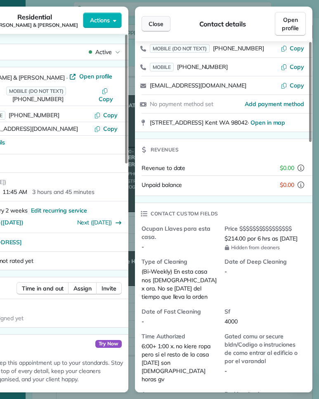
click at [158, 22] on span "Close" at bounding box center [155, 24] width 15 height 8
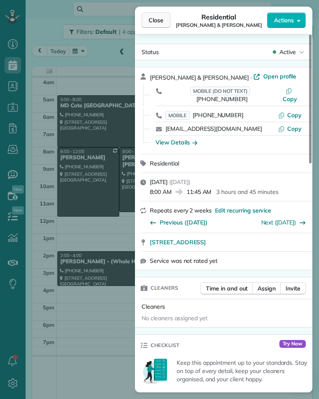
click at [158, 22] on span "Close" at bounding box center [155, 20] width 15 height 8
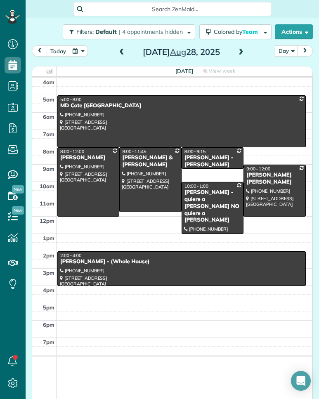
click at [200, 161] on div "[PERSON_NAME] - [PERSON_NAME]" at bounding box center [212, 161] width 57 height 14
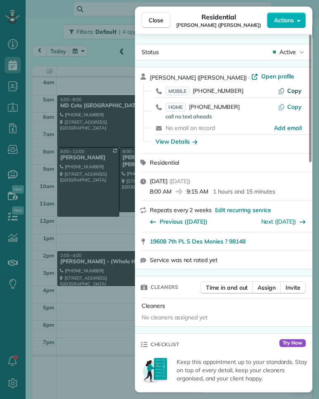
click at [291, 89] on span "Copy" at bounding box center [294, 90] width 14 height 7
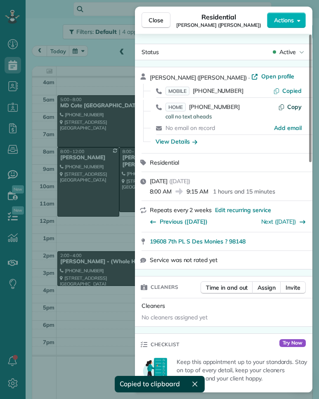
click at [295, 108] on span "Copy" at bounding box center [294, 106] width 14 height 7
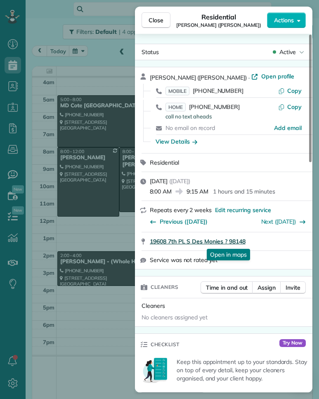
drag, startPoint x: 148, startPoint y: 242, endPoint x: 252, endPoint y: 242, distance: 103.9
click at [252, 242] on div "19608 7th PL S Des Monies ? 98148 Open in maps Open in maps" at bounding box center [223, 241] width 177 height 18
click at [181, 142] on div "View Details" at bounding box center [176, 141] width 42 height 8
click at [181, 142] on div "Close Residential [PERSON_NAME] ([PERSON_NAME]) Actions Status Active [PERSON_N…" at bounding box center [159, 199] width 319 height 399
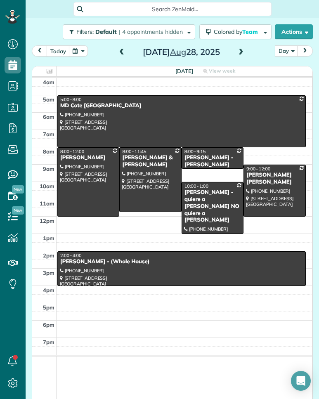
click at [197, 154] on div "[PERSON_NAME] - [PERSON_NAME]" at bounding box center [212, 161] width 57 height 14
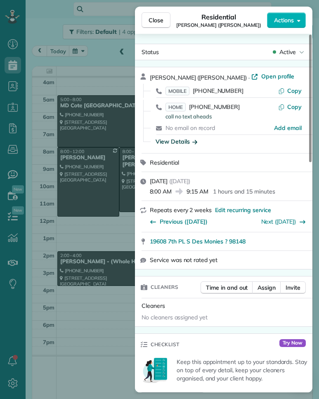
click at [178, 144] on div "View Details" at bounding box center [176, 141] width 42 height 8
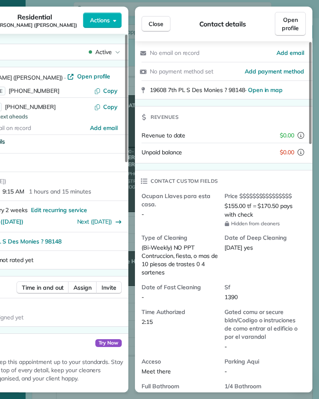
scroll to position [94, 0]
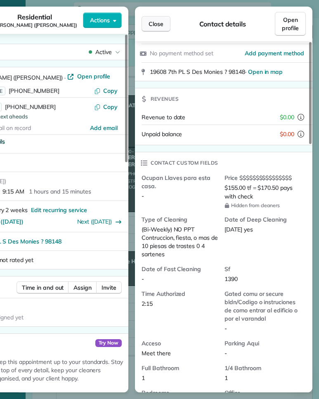
click at [159, 24] on span "Close" at bounding box center [155, 24] width 15 height 8
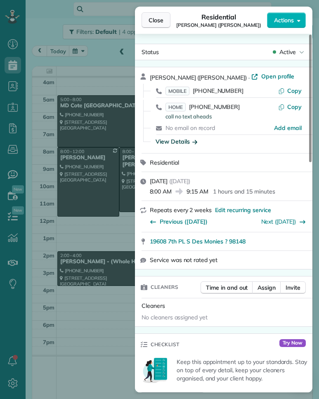
click at [159, 24] on span "Close" at bounding box center [155, 20] width 15 height 8
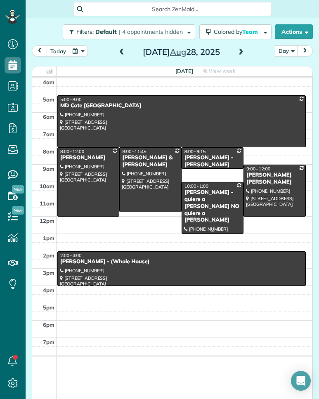
click at [211, 192] on div "[PERSON_NAME] - quiere a [PERSON_NAME] NO quiere a [PERSON_NAME]" at bounding box center [212, 206] width 57 height 35
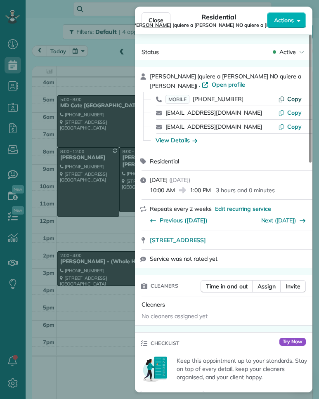
click at [288, 100] on span "Copy" at bounding box center [294, 98] width 14 height 7
drag, startPoint x: 148, startPoint y: 239, endPoint x: 263, endPoint y: 242, distance: 115.5
click at [263, 242] on div "[STREET_ADDRESS] Open in maps Open in maps" at bounding box center [223, 240] width 177 height 18
click at [181, 140] on div "View Details" at bounding box center [176, 140] width 42 height 8
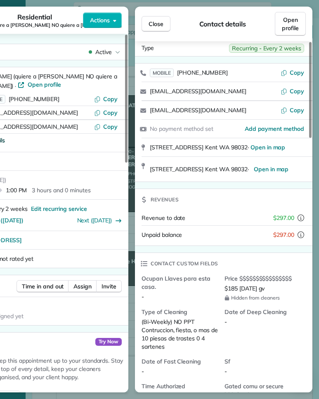
scroll to position [37, 0]
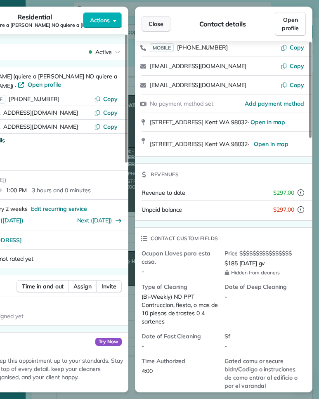
click at [161, 24] on span "Close" at bounding box center [155, 24] width 15 height 8
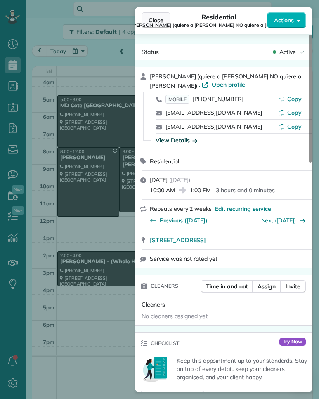
click at [160, 25] on button "Close" at bounding box center [155, 20] width 29 height 16
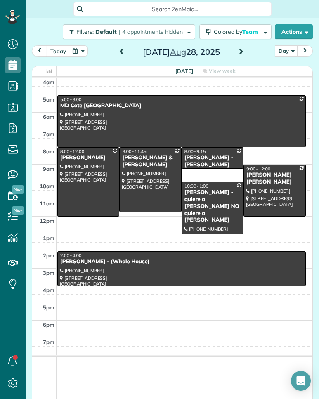
click at [255, 187] on div at bounding box center [274, 190] width 61 height 51
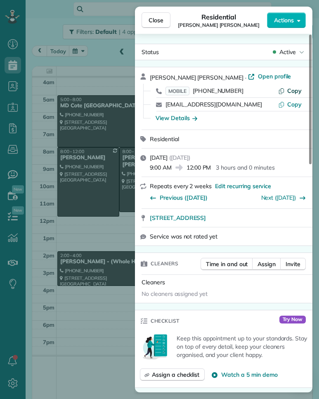
click at [284, 91] on icon "button" at bounding box center [281, 90] width 7 height 7
click at [155, 205] on div "Repeats every 2 weeks Edit recurring service Previous ([DATE]) Next ([DATE])" at bounding box center [223, 192] width 177 height 31
drag, startPoint x: 148, startPoint y: 218, endPoint x: 261, endPoint y: 227, distance: 112.8
click at [261, 227] on div "[STREET_ADDRESS] Open in maps Open in maps" at bounding box center [223, 218] width 177 height 18
click at [169, 119] on div "View Details" at bounding box center [176, 118] width 42 height 8
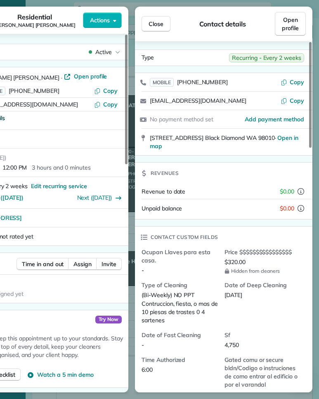
scroll to position [3, 0]
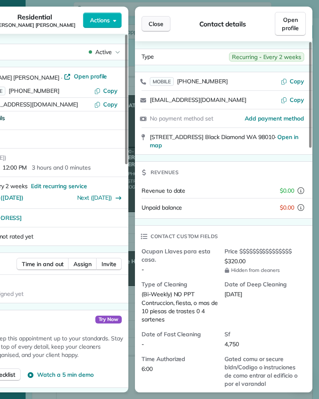
click at [157, 21] on span "Close" at bounding box center [155, 24] width 15 height 8
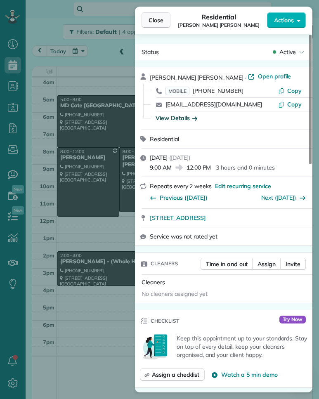
click at [157, 22] on span "Close" at bounding box center [155, 20] width 15 height 8
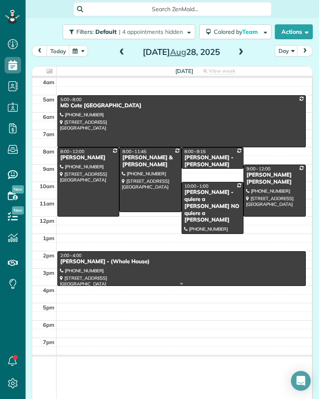
click at [206, 261] on div "[PERSON_NAME] - (Whole House)" at bounding box center [181, 261] width 243 height 7
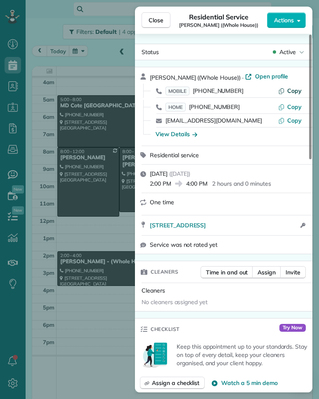
click at [299, 92] on span "Copy" at bounding box center [294, 90] width 14 height 7
drag, startPoint x: 148, startPoint y: 225, endPoint x: 248, endPoint y: 226, distance: 100.2
click at [248, 226] on div "[STREET_ADDRESS] Open in maps Open in maps Open access information" at bounding box center [223, 225] width 177 height 20
click at [164, 21] on button "Close" at bounding box center [155, 20] width 29 height 16
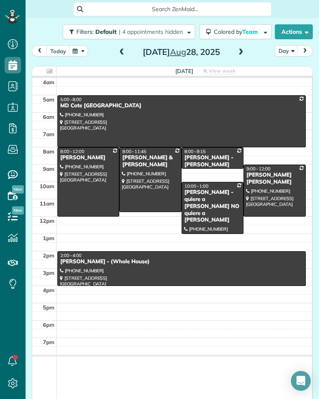
click at [214, 89] on div "4am 5am 6am 7am 8am 9am 10am 11am 12pm 1pm 2pm 3pm 4pm 5pm 6pm 7pm 5:00 - 8:00 …" at bounding box center [171, 239] width 279 height 323
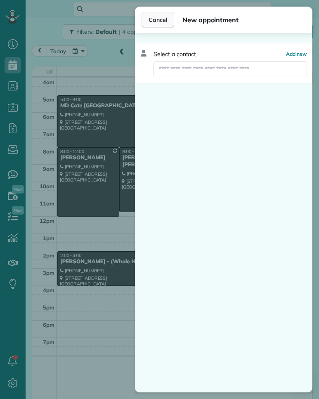
click at [150, 20] on span "Cancel" at bounding box center [157, 20] width 19 height 8
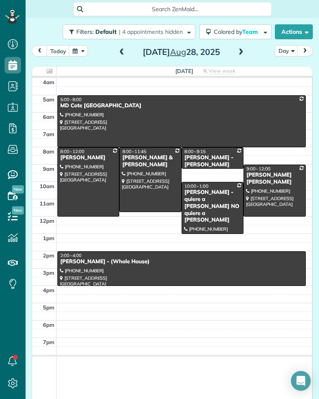
click at [236, 53] on span at bounding box center [240, 52] width 9 height 7
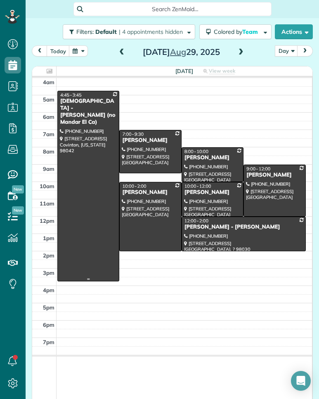
click at [106, 126] on div at bounding box center [88, 186] width 61 height 190
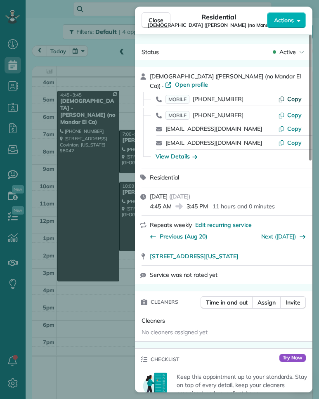
click at [293, 99] on span "Copy" at bounding box center [294, 98] width 14 height 7
click at [295, 101] on span "Copy" at bounding box center [294, 98] width 14 height 7
drag, startPoint x: 148, startPoint y: 257, endPoint x: 290, endPoint y: 258, distance: 141.8
click at [290, 258] on div "[STREET_ADDRESS][US_STATE] Open in maps Open in maps" at bounding box center [223, 256] width 177 height 18
click at [181, 156] on div "View Details" at bounding box center [176, 156] width 42 height 8
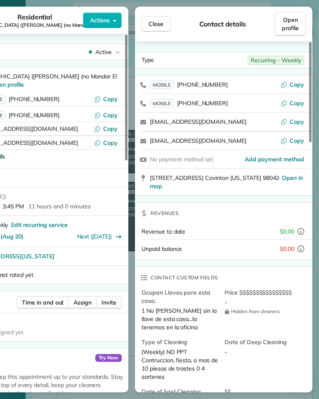
click at [158, 23] on span "Close" at bounding box center [155, 24] width 15 height 8
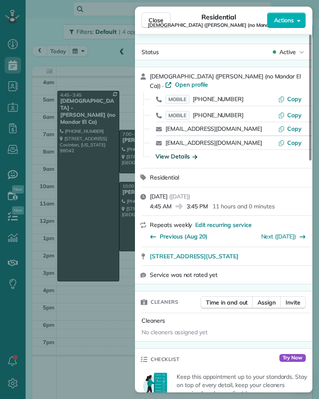
click at [157, 23] on span "[DEMOGRAPHIC_DATA] ([PERSON_NAME] (no Mandar El Ca))" at bounding box center [219, 25] width 142 height 7
click at [157, 21] on span "Close" at bounding box center [155, 20] width 15 height 8
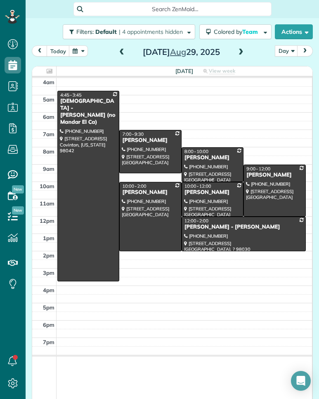
click at [204, 166] on div at bounding box center [212, 165] width 61 height 34
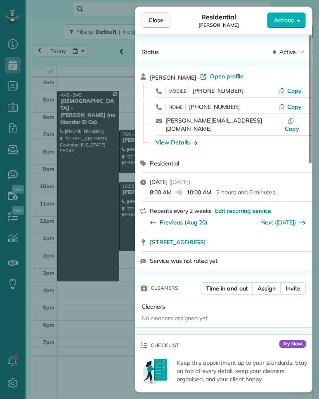
click at [147, 23] on button "Close" at bounding box center [155, 20] width 29 height 16
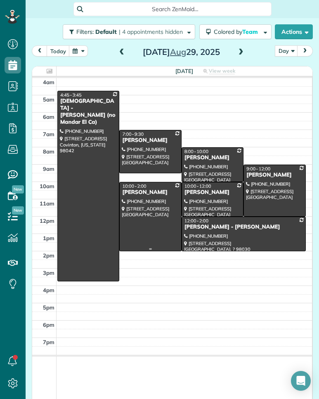
click at [146, 193] on div "[PERSON_NAME]" at bounding box center [150, 192] width 57 height 7
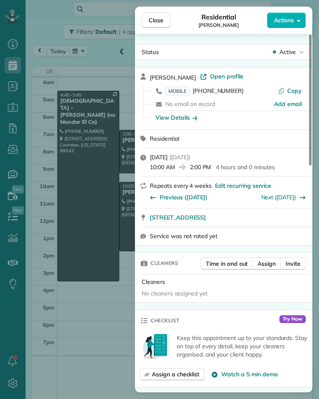
drag, startPoint x: 284, startPoint y: 91, endPoint x: 269, endPoint y: 91, distance: 14.8
click at [284, 91] on icon "button" at bounding box center [281, 90] width 7 height 7
drag, startPoint x: 148, startPoint y: 219, endPoint x: 285, endPoint y: 219, distance: 136.9
click at [285, 219] on div "[STREET_ADDRESS] Open in maps Open in maps" at bounding box center [223, 217] width 177 height 18
click at [183, 116] on div "View Details" at bounding box center [176, 117] width 42 height 8
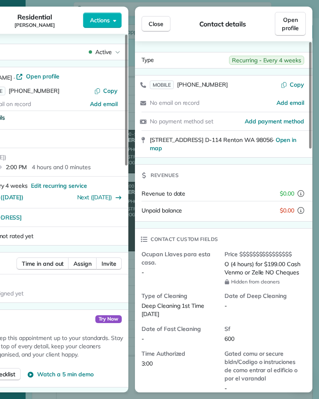
scroll to position [13, 0]
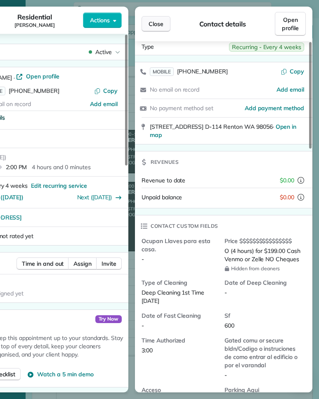
click at [159, 23] on span "Close" at bounding box center [155, 24] width 15 height 8
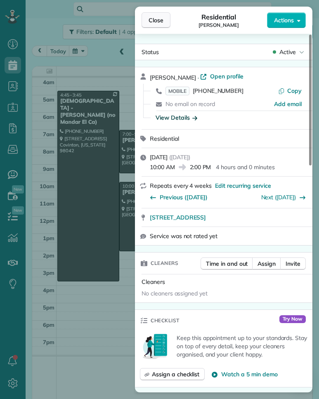
click at [155, 24] on button "Close" at bounding box center [155, 20] width 29 height 16
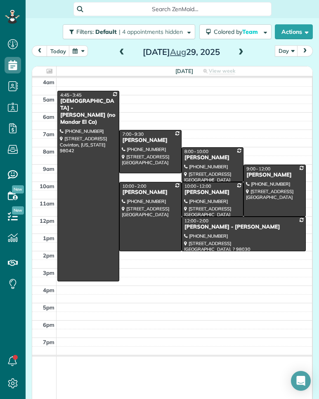
click at [204, 171] on div at bounding box center [212, 165] width 61 height 34
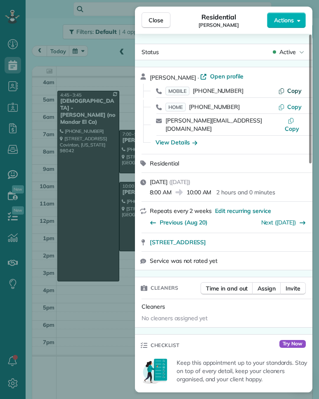
click at [295, 92] on span "Copy" at bounding box center [294, 90] width 14 height 7
drag, startPoint x: 146, startPoint y: 235, endPoint x: 256, endPoint y: 234, distance: 110.1
click at [256, 234] on div "[STREET_ADDRESS] Open in maps Open in maps" at bounding box center [223, 242] width 177 height 18
click at [178, 138] on div "View Details" at bounding box center [176, 142] width 42 height 8
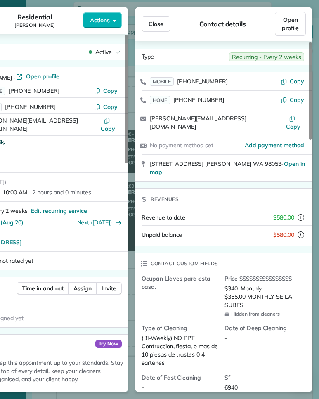
scroll to position [17, 0]
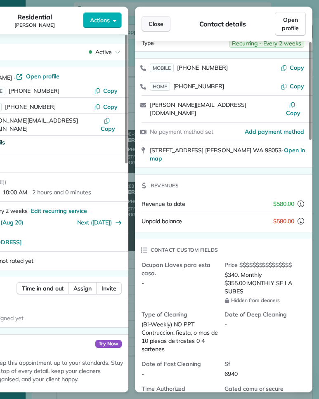
click at [159, 26] on span "Close" at bounding box center [155, 24] width 15 height 8
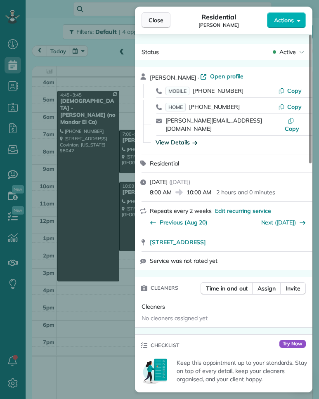
click at [162, 22] on span "Close" at bounding box center [155, 20] width 15 height 8
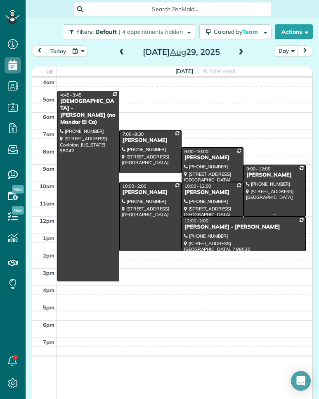
click at [279, 190] on div at bounding box center [274, 190] width 61 height 51
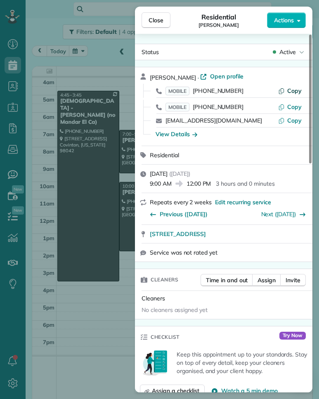
click at [289, 91] on span "Copy" at bounding box center [294, 90] width 14 height 7
drag, startPoint x: 147, startPoint y: 234, endPoint x: 272, endPoint y: 234, distance: 125.7
click at [272, 234] on div "[STREET_ADDRESS] Open in maps Open in maps" at bounding box center [223, 234] width 177 height 18
click at [179, 135] on div "View Details" at bounding box center [176, 134] width 42 height 8
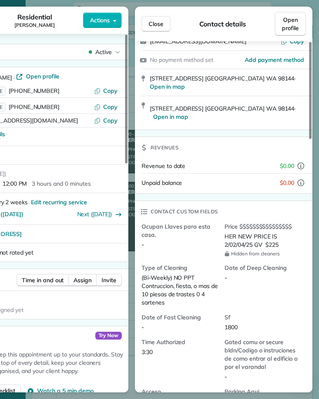
scroll to position [90, 0]
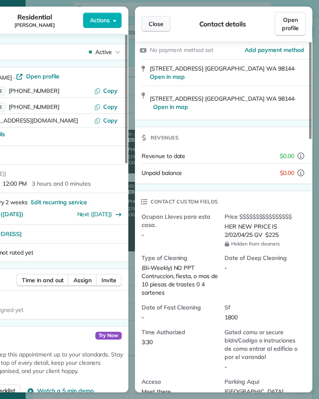
click at [158, 23] on span "Close" at bounding box center [155, 24] width 15 height 8
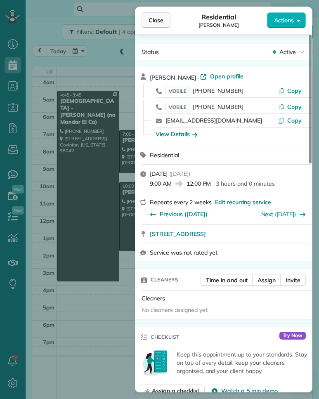
click at [157, 23] on span "Close" at bounding box center [155, 20] width 15 height 8
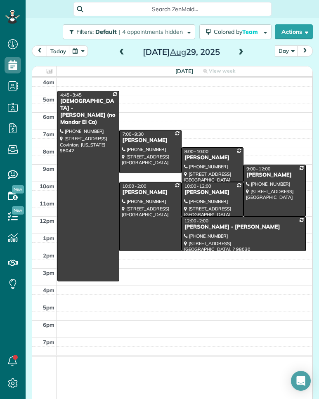
click at [209, 202] on div at bounding box center [212, 199] width 61 height 34
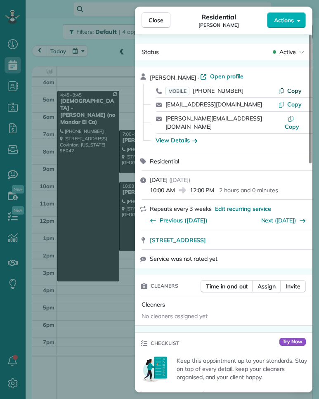
click at [289, 92] on span "Copy" at bounding box center [294, 90] width 14 height 7
drag, startPoint x: 148, startPoint y: 232, endPoint x: 266, endPoint y: 232, distance: 117.9
click at [266, 232] on div "[STREET_ADDRESS] Open in maps Open in maps" at bounding box center [223, 240] width 177 height 18
click at [182, 136] on div "View Details" at bounding box center [176, 140] width 42 height 8
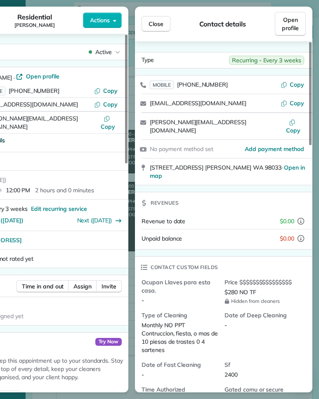
scroll to position [10, 0]
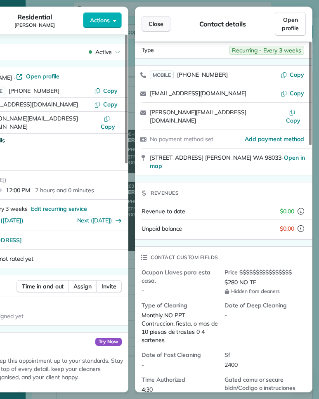
click at [154, 23] on span "Close" at bounding box center [155, 24] width 15 height 8
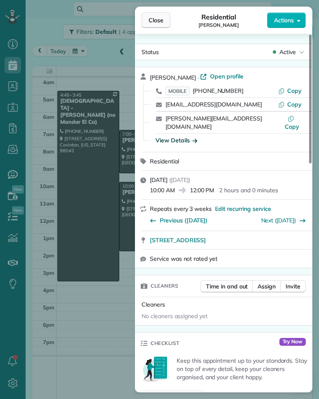
click at [156, 23] on span "Close" at bounding box center [155, 20] width 15 height 8
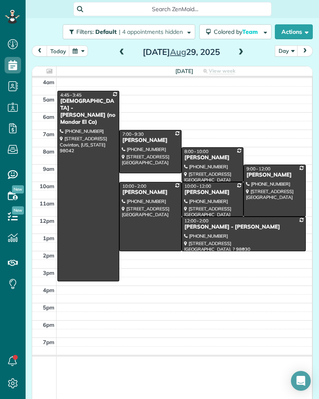
click at [237, 246] on div at bounding box center [243, 234] width 123 height 34
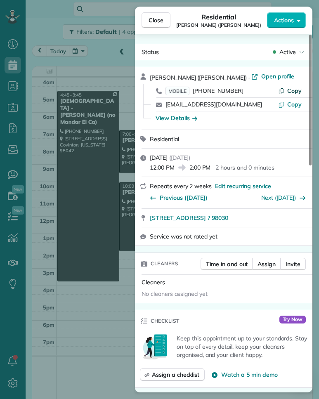
click at [293, 89] on span "Copy" at bounding box center [294, 90] width 14 height 7
drag, startPoint x: 148, startPoint y: 219, endPoint x: 242, endPoint y: 218, distance: 94.8
click at [242, 218] on div "[STREET_ADDRESS] ? 98030 Open in maps Open in maps" at bounding box center [223, 218] width 177 height 18
click at [183, 119] on div "View Details" at bounding box center [176, 118] width 42 height 8
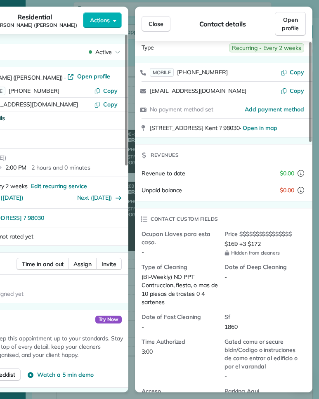
scroll to position [24, 0]
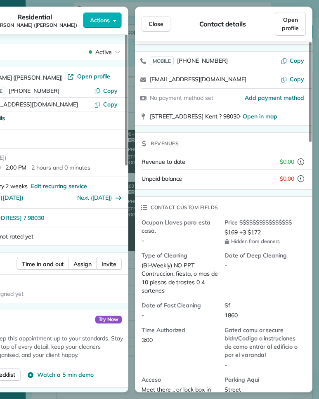
click at [160, 26] on span "Close" at bounding box center [155, 24] width 15 height 8
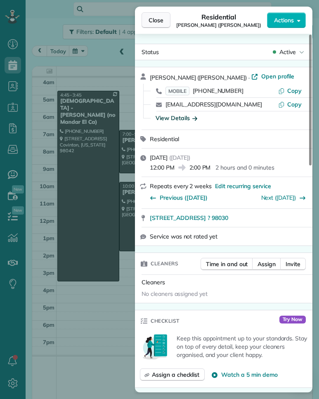
click at [152, 22] on span "Close" at bounding box center [155, 20] width 15 height 8
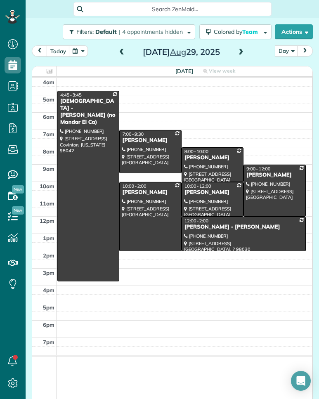
click at [238, 52] on span at bounding box center [240, 52] width 9 height 7
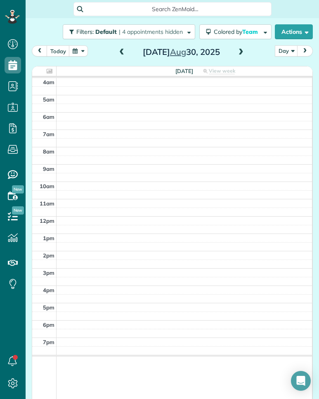
click at [238, 52] on span at bounding box center [240, 52] width 9 height 7
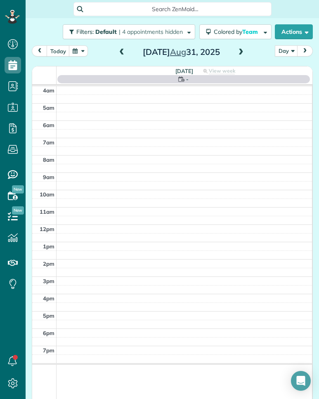
click at [238, 52] on span at bounding box center [240, 52] width 9 height 7
